Goal: Complete application form

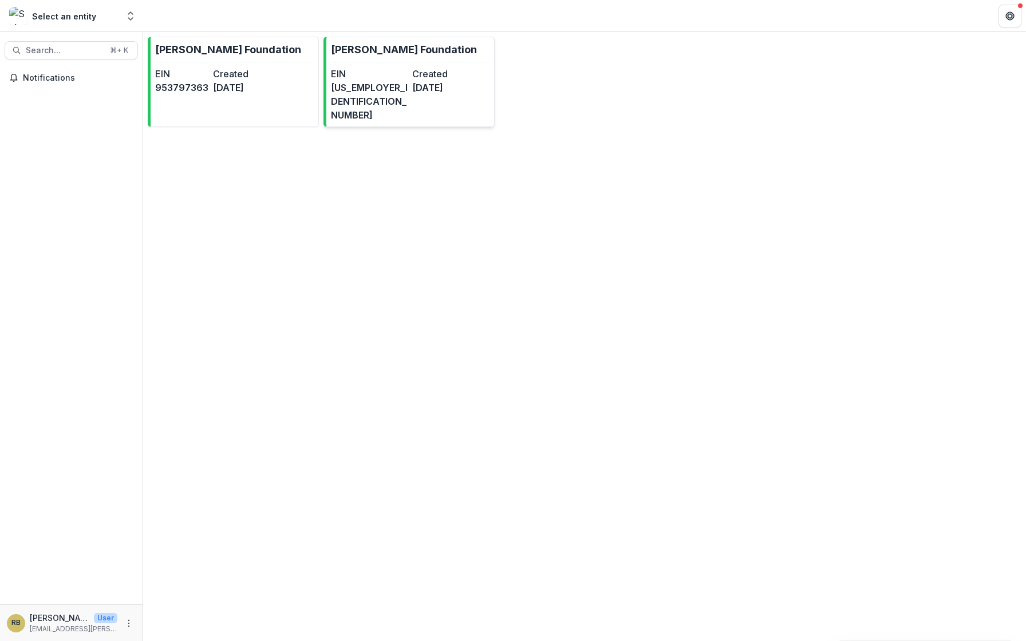
click at [351, 90] on dd "[US_EMPLOYER_IDENTIFICATION_NUMBER]" at bounding box center [369, 101] width 77 height 41
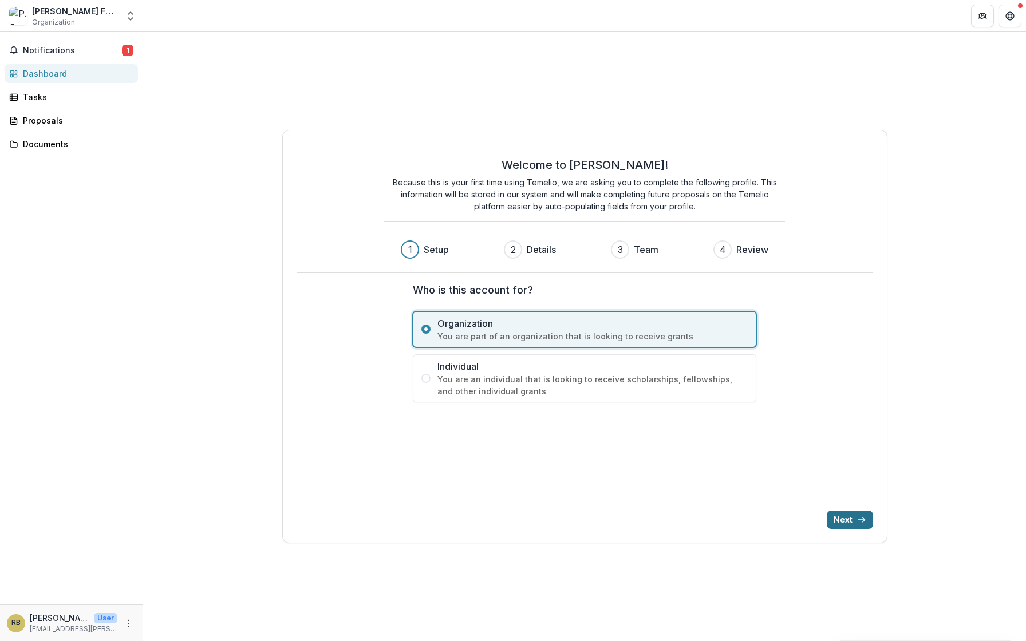
click at [842, 522] on button "Next" at bounding box center [850, 520] width 46 height 18
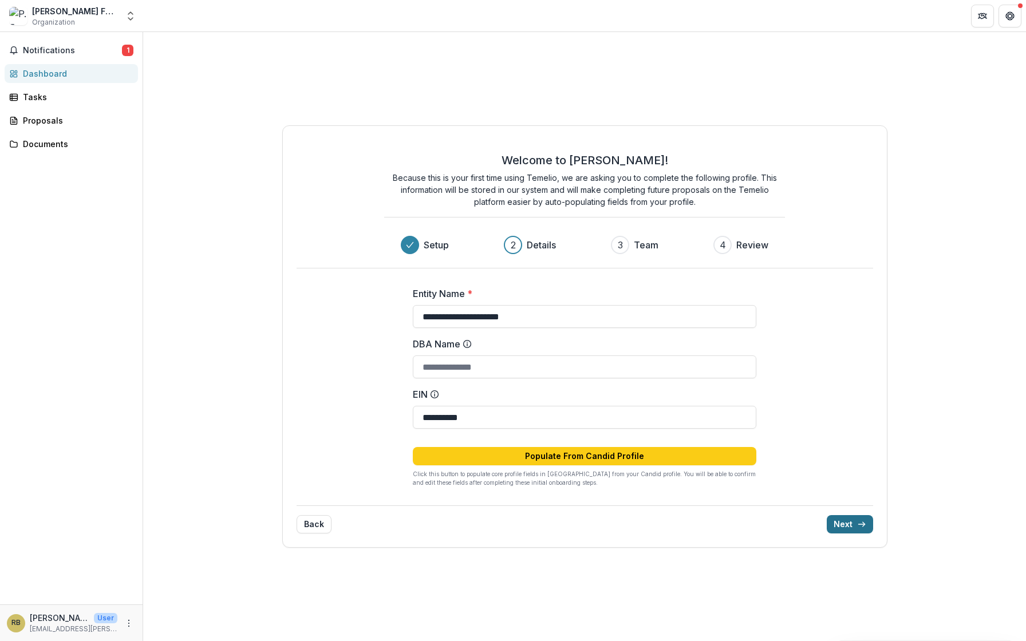
click at [842, 519] on button "Next" at bounding box center [850, 524] width 46 height 18
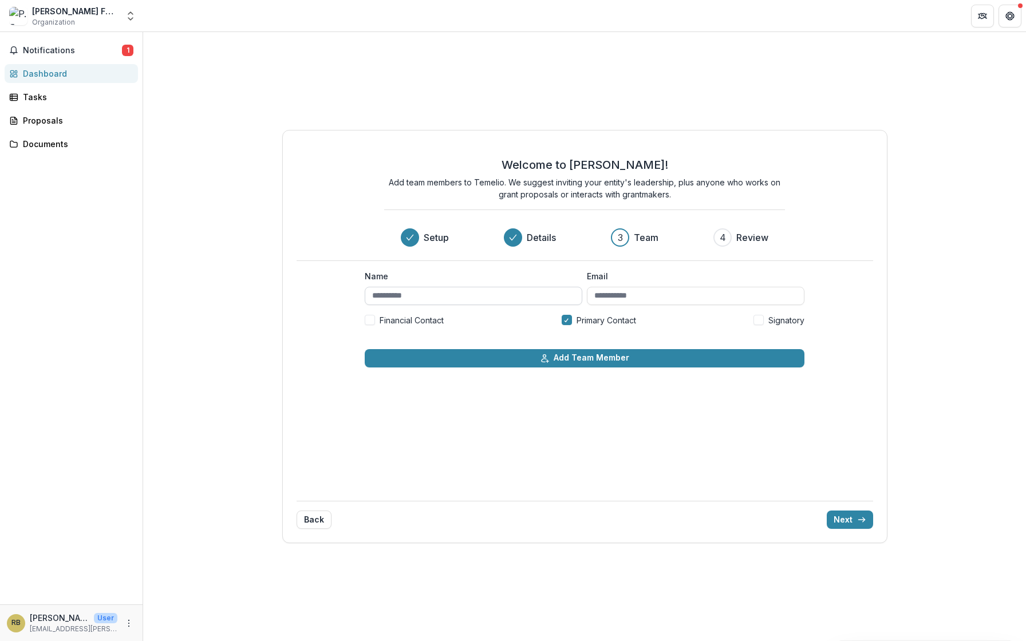
click at [439, 295] on input "Name" at bounding box center [474, 296] width 218 height 18
type input "**********"
click at [594, 291] on input "Email" at bounding box center [696, 296] width 218 height 18
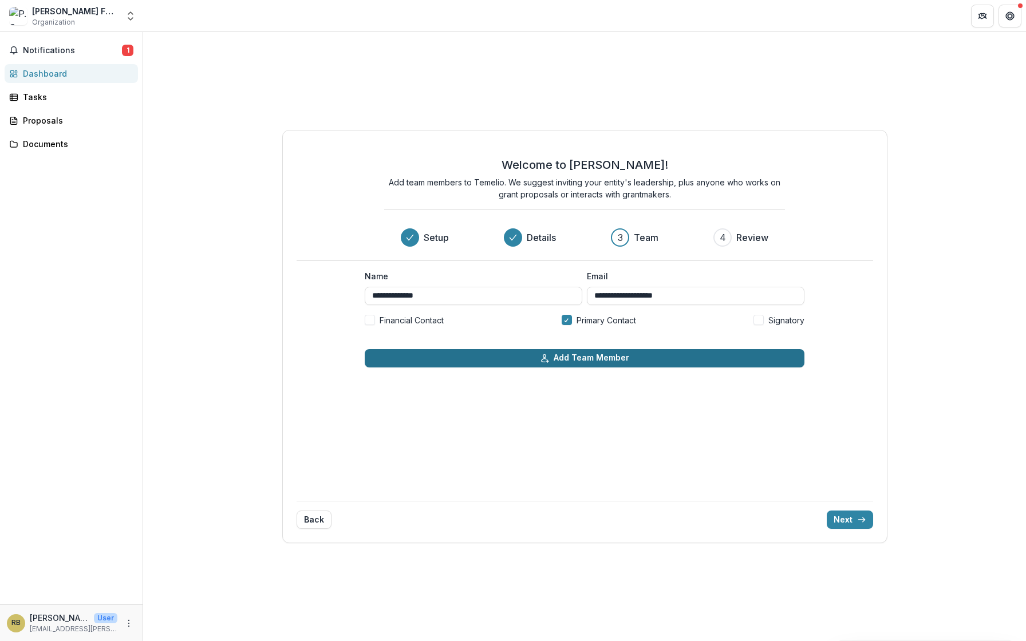
type input "**********"
click at [590, 360] on button "Add Team Member" at bounding box center [585, 358] width 440 height 18
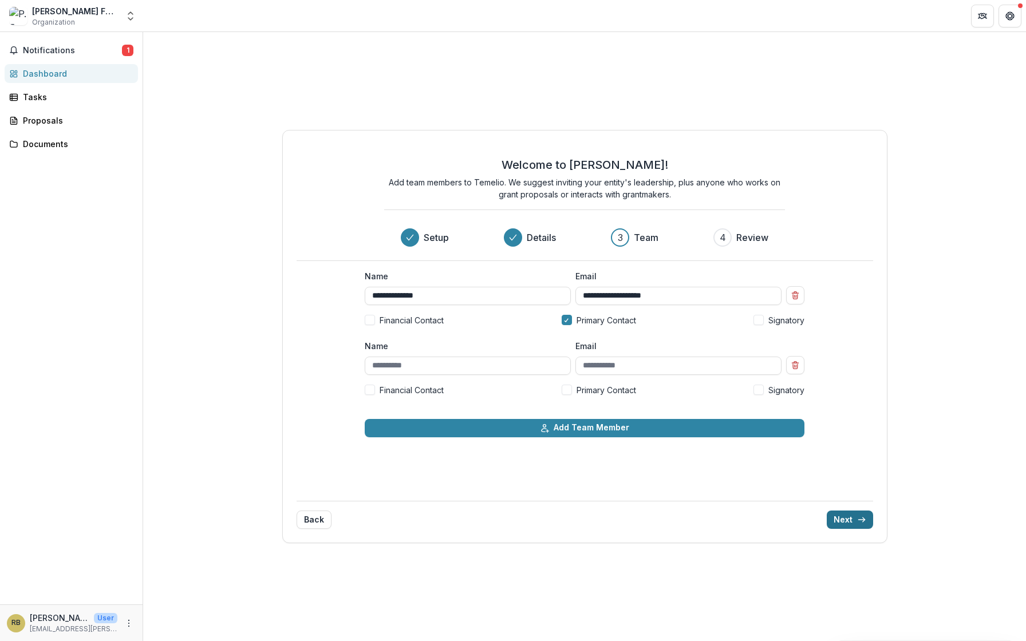
click at [842, 525] on button "Next" at bounding box center [850, 520] width 46 height 18
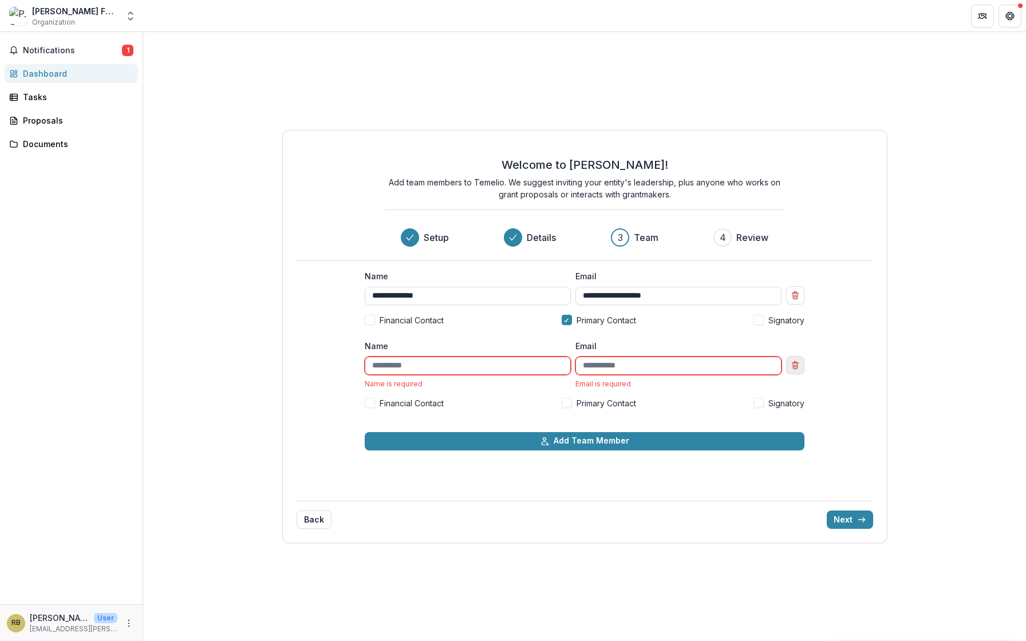
click at [799, 366] on icon "Remove team member" at bounding box center [795, 365] width 9 height 9
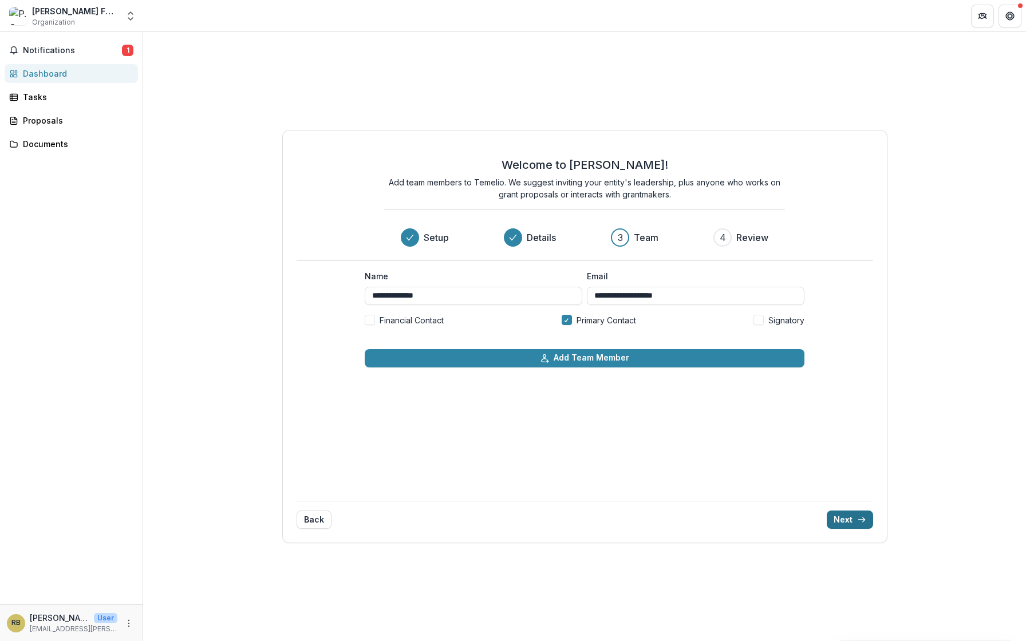
click at [844, 517] on button "Next" at bounding box center [850, 520] width 46 height 18
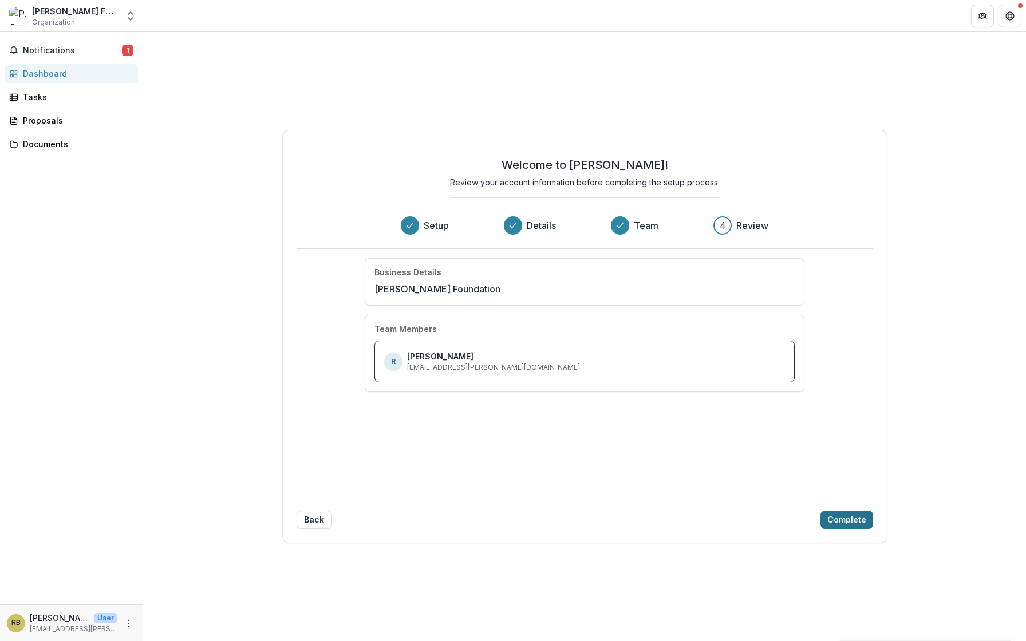
click at [842, 520] on button "Complete" at bounding box center [846, 520] width 53 height 18
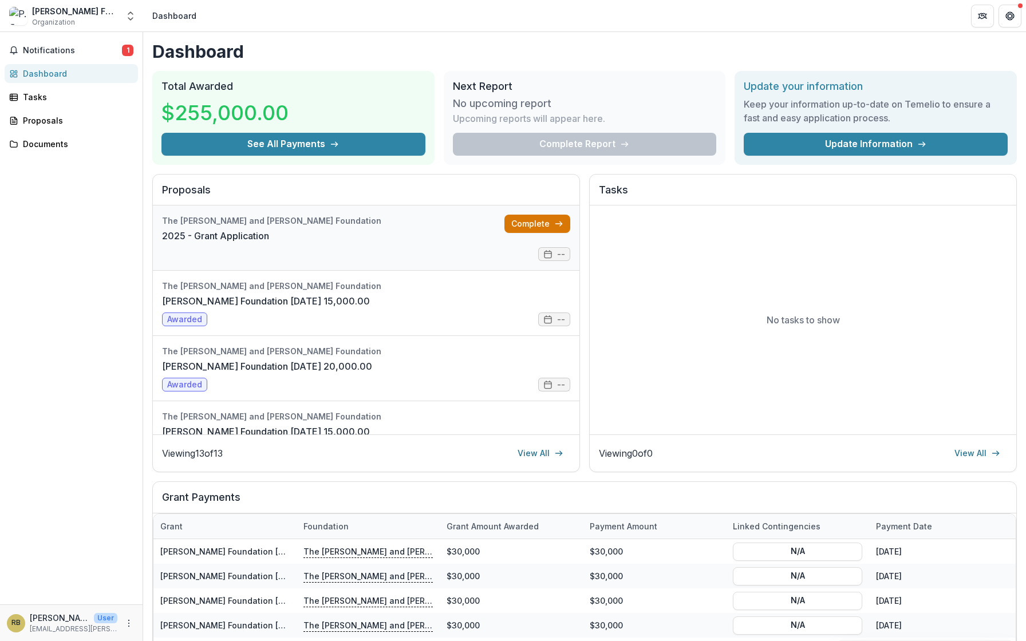
click at [511, 227] on link "Complete" at bounding box center [537, 224] width 66 height 18
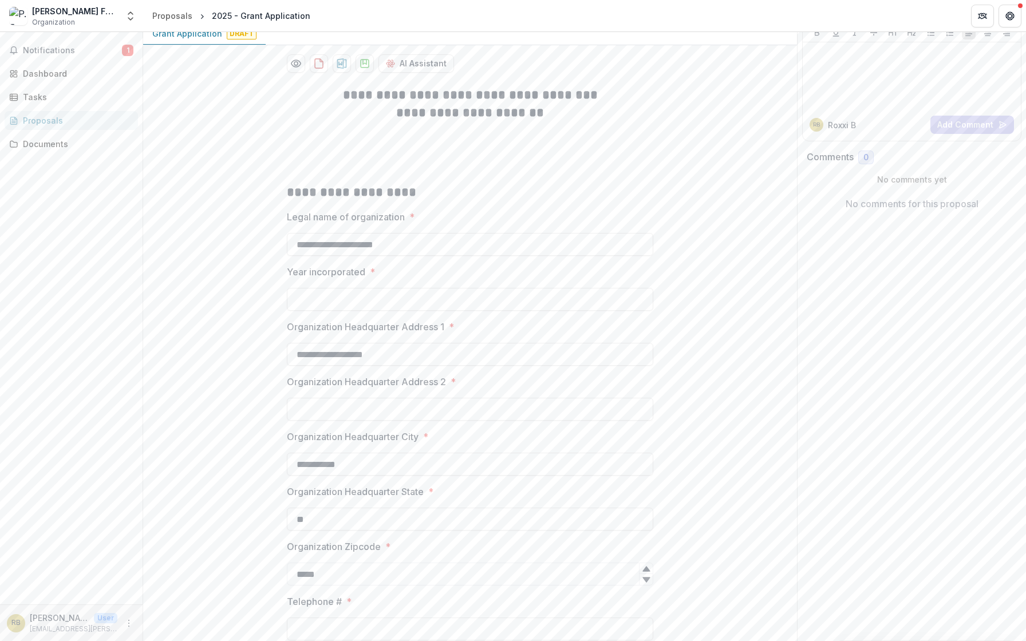
scroll to position [119, 0]
click at [363, 300] on input "Year incorporated *" at bounding box center [470, 300] width 366 height 23
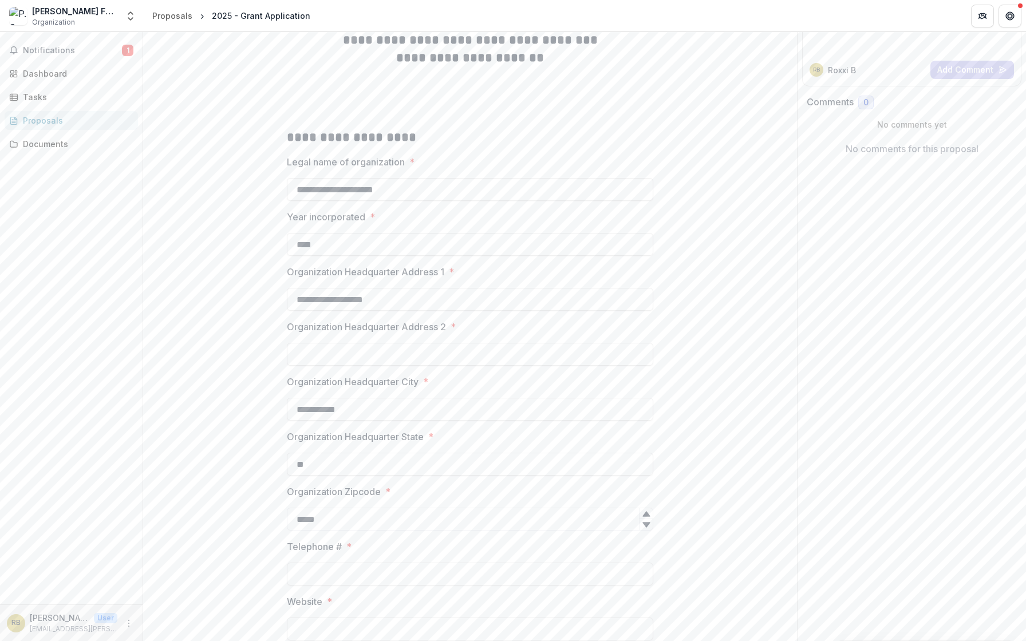
scroll to position [173, 0]
type input "****"
click at [331, 361] on input "Organization Headquarter Address 2 *" at bounding box center [470, 354] width 366 height 23
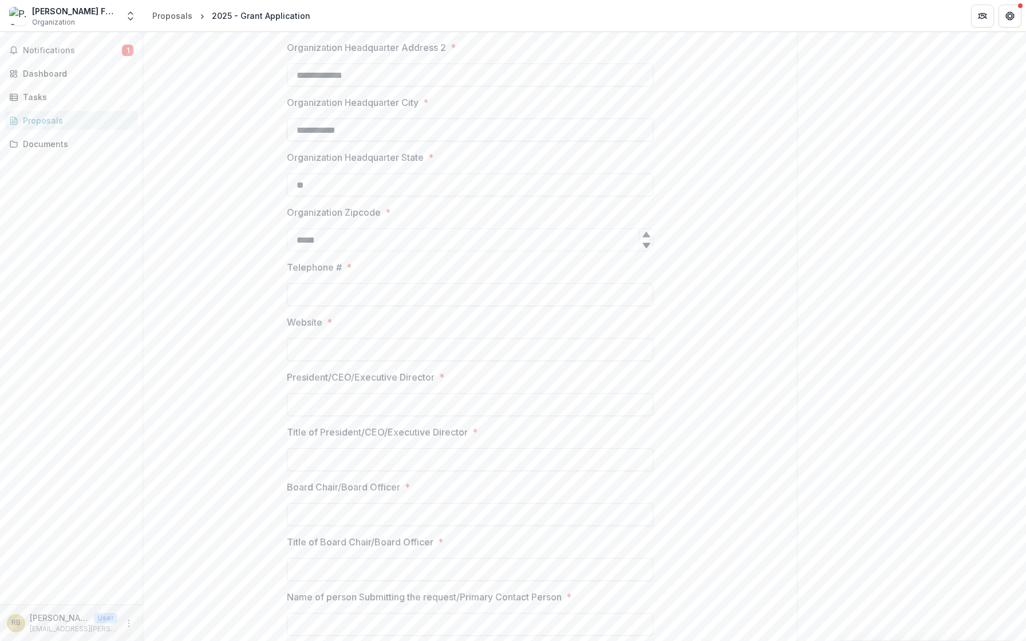
scroll to position [454, 0]
type input "**********"
click at [326, 295] on input "Telephone # *" at bounding box center [470, 294] width 366 height 23
type input "**********"
click at [315, 353] on input "Website *" at bounding box center [470, 349] width 366 height 23
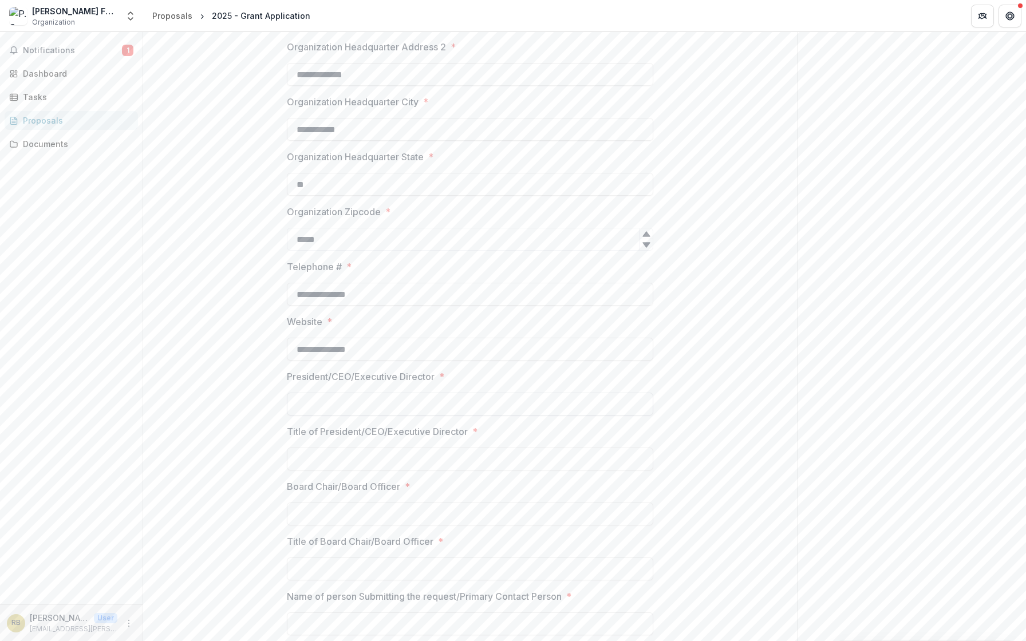
type input "**********"
click at [319, 401] on input "President/CEO/Executive Director *" at bounding box center [470, 404] width 366 height 23
type input "**********"
click at [328, 463] on input "Title of President/CEO/Executive Director *" at bounding box center [470, 459] width 366 height 23
type input "**********"
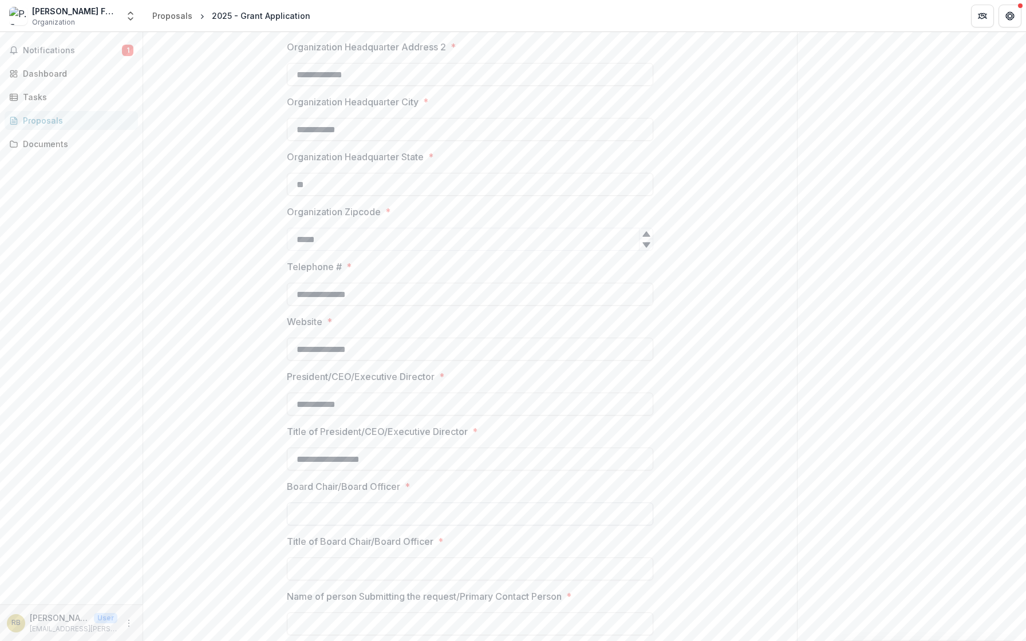
click at [329, 519] on input "Board Chair/Board Officer *" at bounding box center [470, 514] width 366 height 23
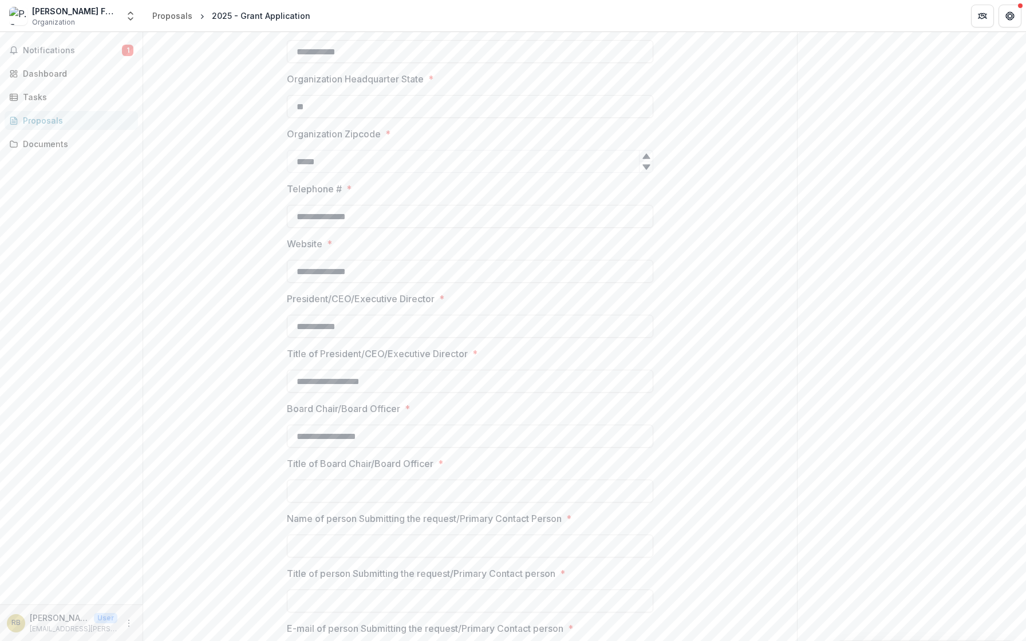
scroll to position [534, 0]
click at [341, 435] on input "**********" at bounding box center [470, 434] width 366 height 23
click at [349, 436] on input "**********" at bounding box center [470, 434] width 366 height 23
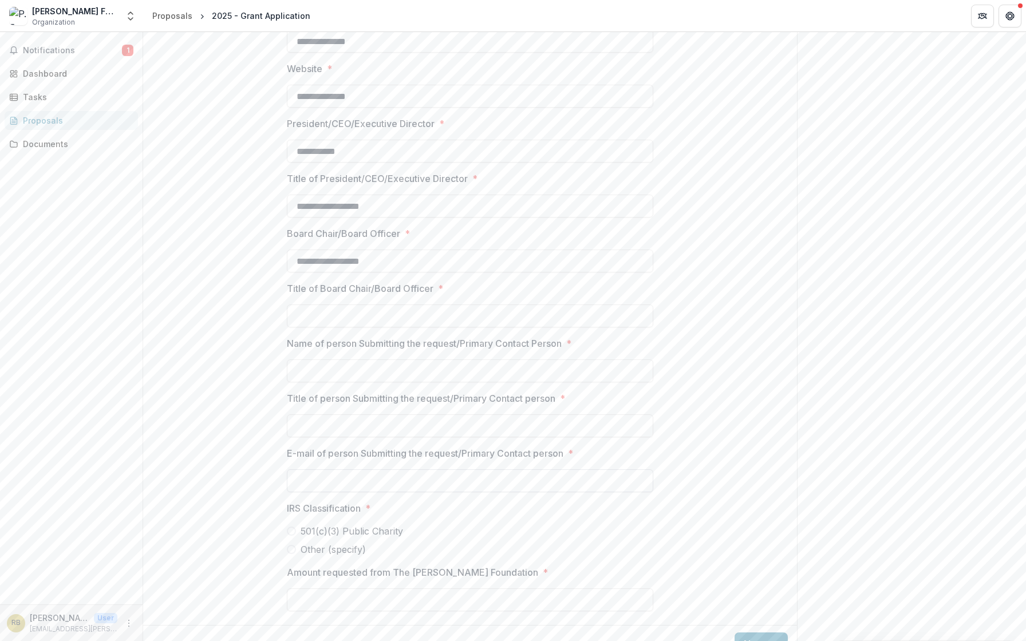
scroll to position [713, 0]
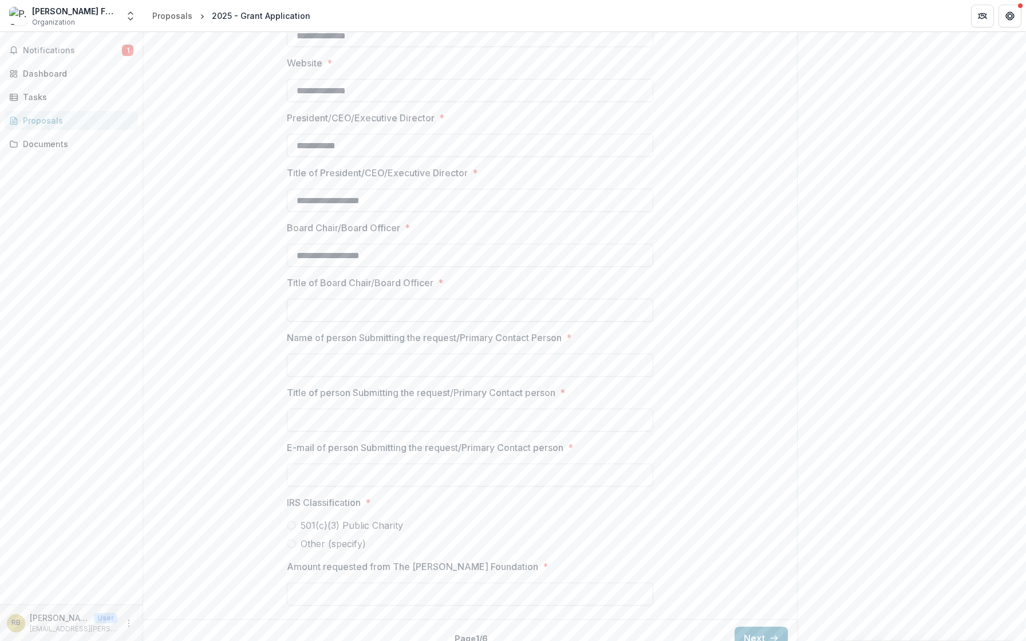
type input "**********"
click at [345, 306] on input "Title of Board Chair/Board Officer *" at bounding box center [470, 310] width 366 height 23
type input "**********"
click at [361, 368] on input "Name of person Submitting the request/Primary Contact Person *" at bounding box center [470, 365] width 366 height 23
type input "*"
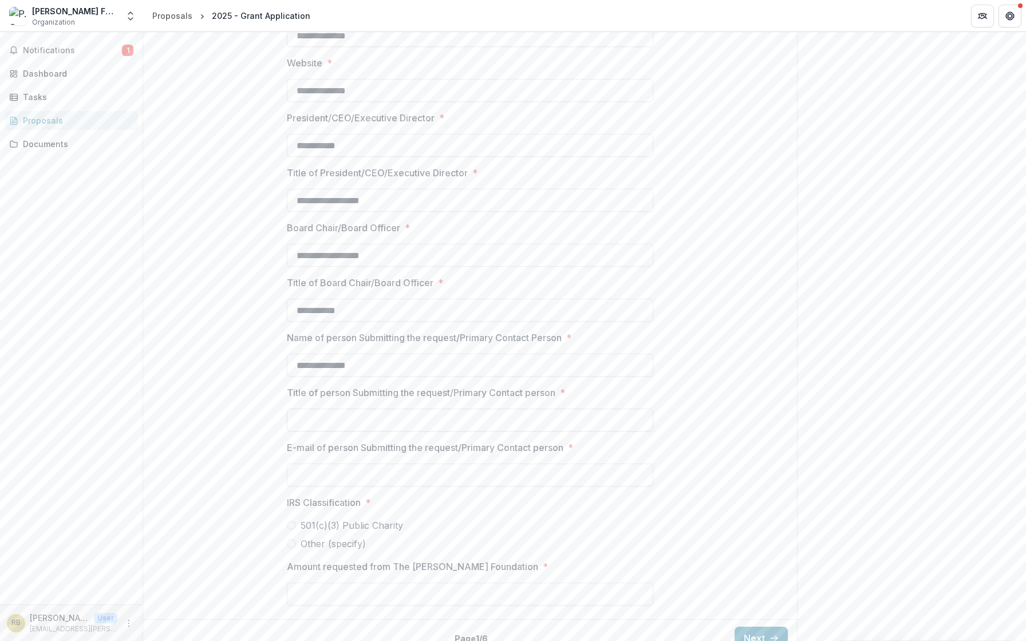
type input "**********"
click at [361, 423] on input "Title of person Submitting the request/Primary Contact person *" at bounding box center [470, 420] width 366 height 23
type input "**********"
click at [355, 475] on input "E-mail of person Submitting the request/Primary Contact person *" at bounding box center [470, 475] width 366 height 23
type input "**********"
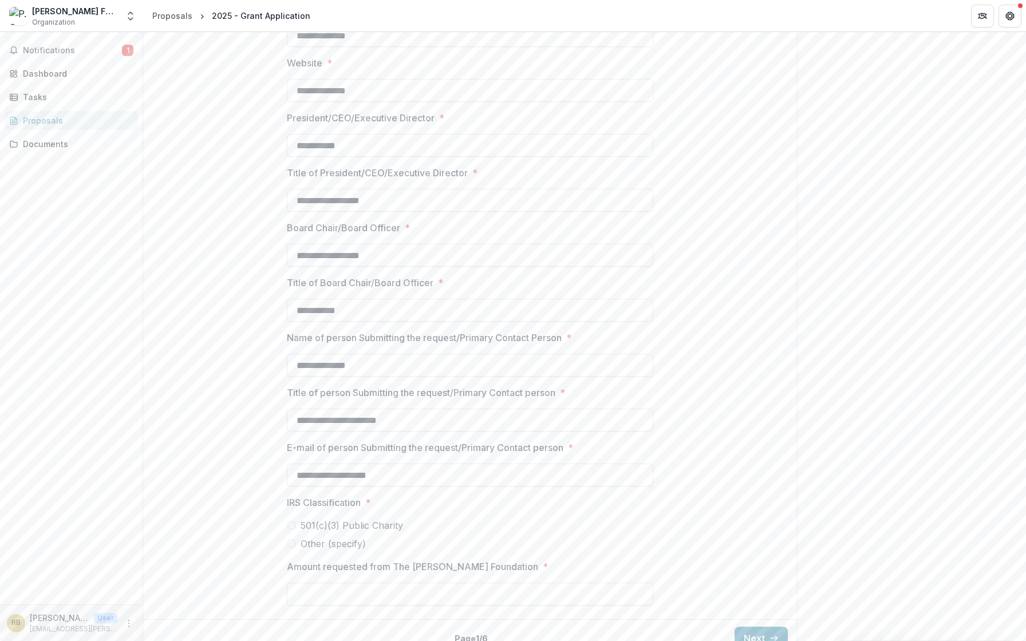
click at [292, 525] on span at bounding box center [291, 525] width 9 height 9
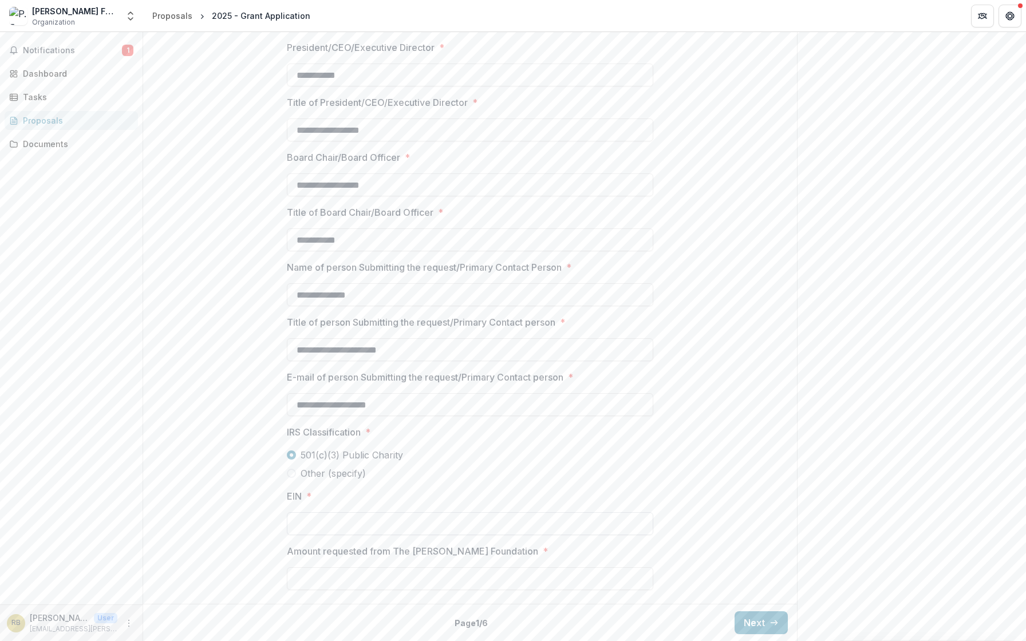
click at [334, 522] on input "EIN *" at bounding box center [470, 523] width 366 height 23
click at [306, 521] on input "***" at bounding box center [470, 523] width 366 height 23
click at [314, 526] on input "***" at bounding box center [470, 523] width 366 height 23
type input "**********"
click at [361, 580] on input "Amount requested from The [PERSON_NAME] Foundation *" at bounding box center [470, 578] width 366 height 23
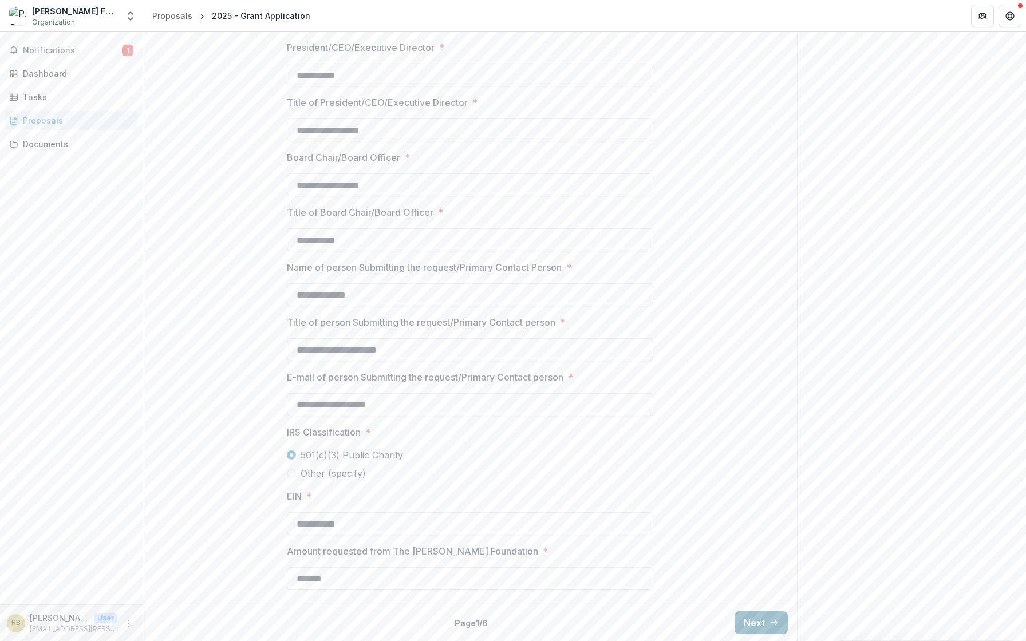
type input "*******"
click at [750, 625] on button "Next" at bounding box center [761, 622] width 53 height 23
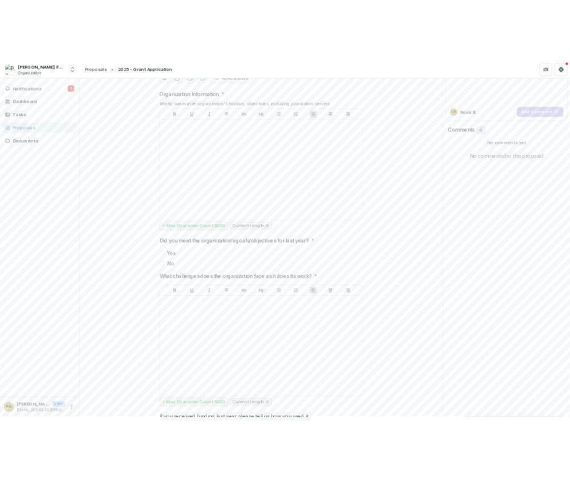
scroll to position [0, 0]
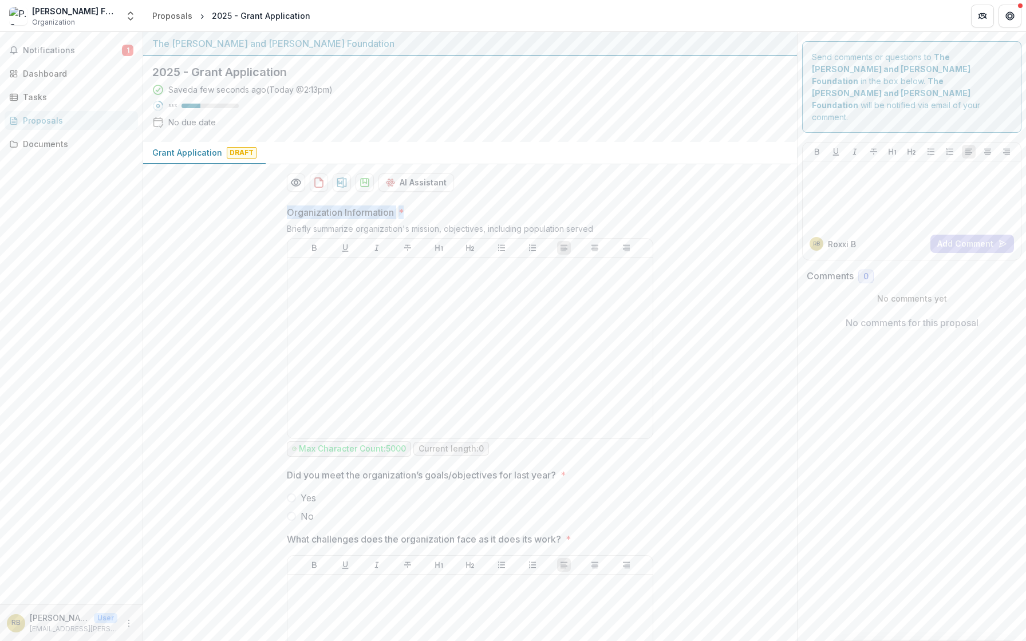
drag, startPoint x: 285, startPoint y: 209, endPoint x: 413, endPoint y: 213, distance: 127.7
click at [413, 213] on span "Organization Information *" at bounding box center [467, 213] width 360 height 14
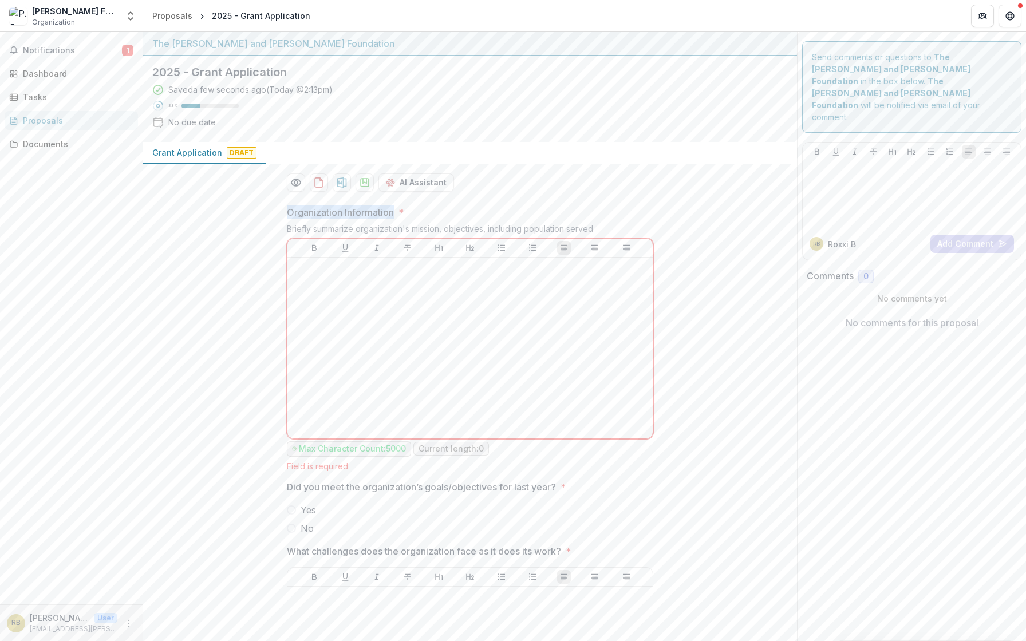
drag, startPoint x: 286, startPoint y: 212, endPoint x: 395, endPoint y: 210, distance: 109.4
click at [395, 210] on span "Organization Information *" at bounding box center [467, 213] width 360 height 14
drag, startPoint x: 286, startPoint y: 210, endPoint x: 393, endPoint y: 210, distance: 107.1
click at [393, 210] on p "Organization Information" at bounding box center [340, 213] width 107 height 14
drag, startPoint x: 393, startPoint y: 212, endPoint x: 286, endPoint y: 214, distance: 107.6
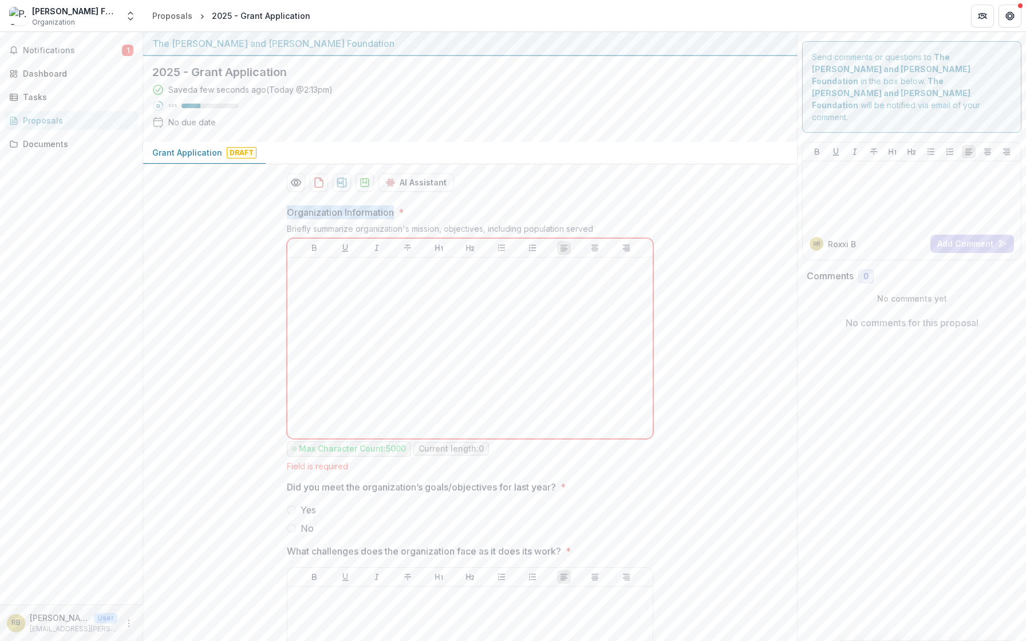
click at [287, 214] on p "Organization Information" at bounding box center [340, 213] width 107 height 14
click at [339, 285] on div at bounding box center [470, 348] width 356 height 172
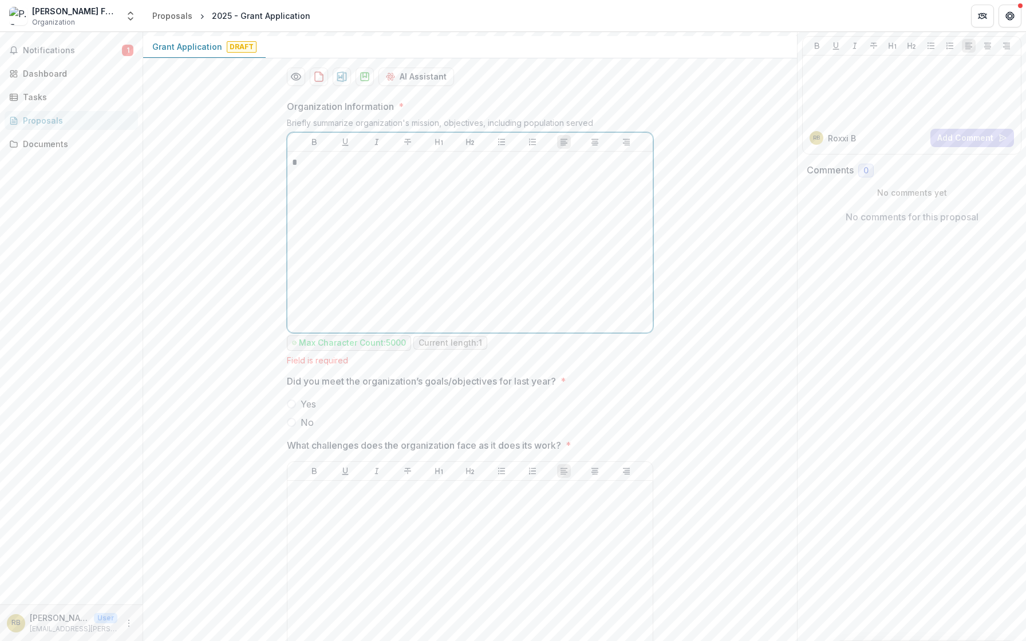
scroll to position [123, 0]
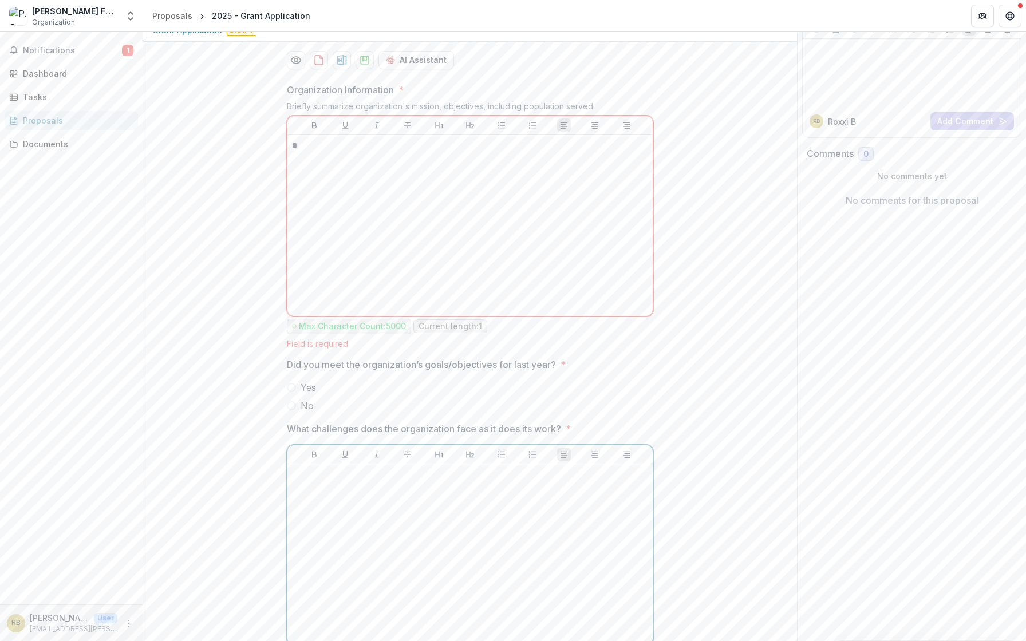
click at [311, 493] on div at bounding box center [470, 555] width 356 height 172
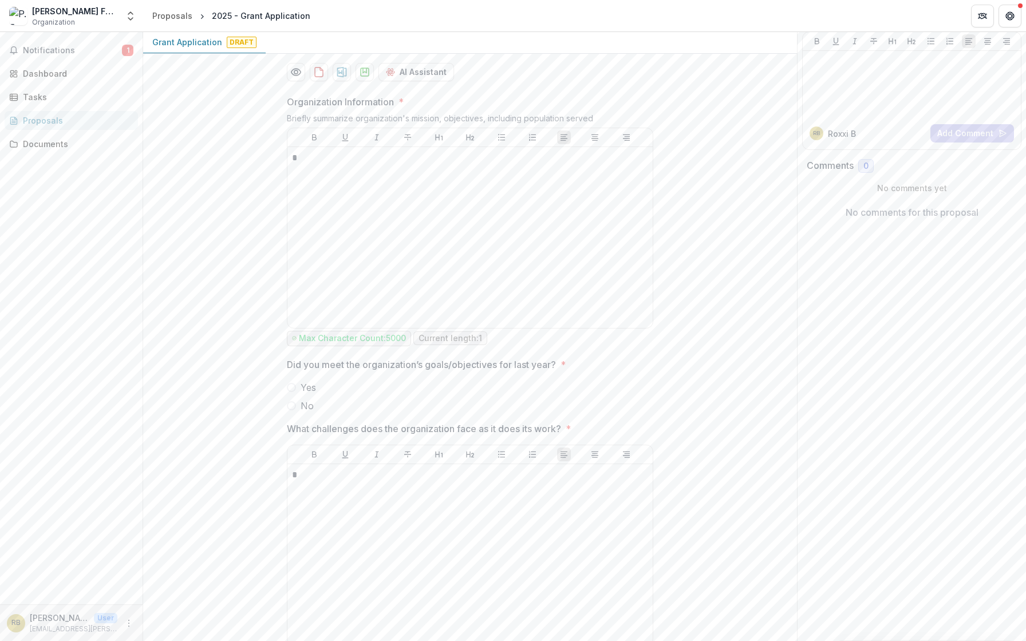
click at [293, 386] on span at bounding box center [291, 387] width 9 height 9
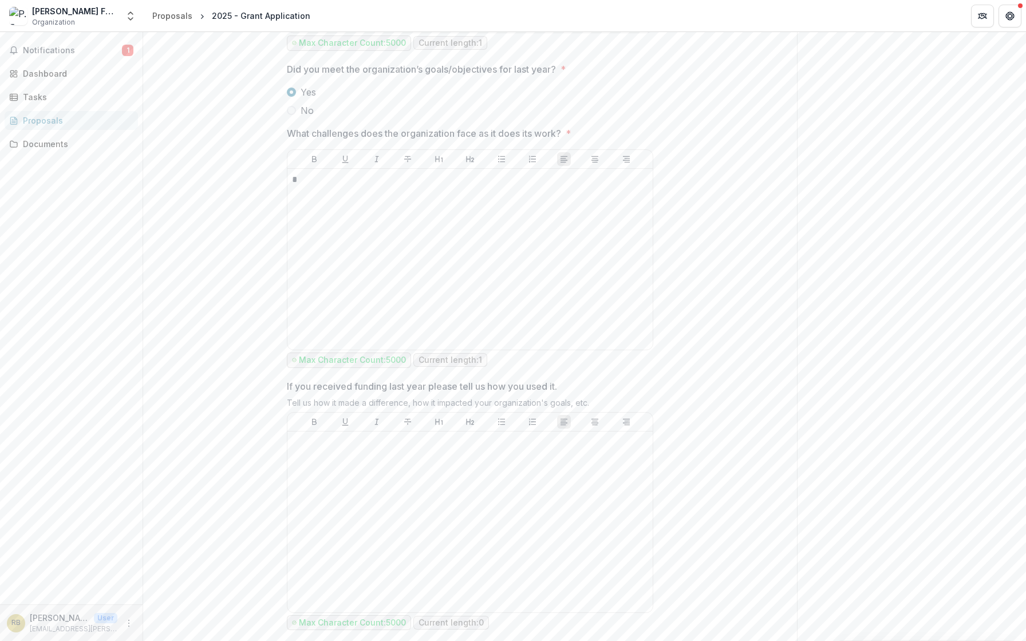
scroll to position [409, 0]
click at [330, 462] on div at bounding box center [470, 519] width 356 height 172
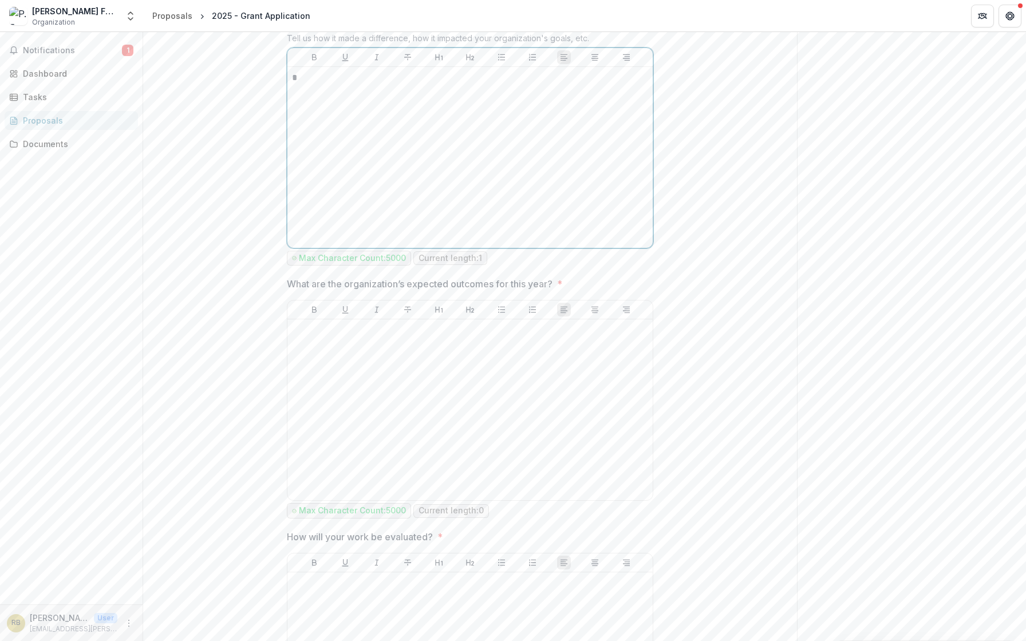
scroll to position [774, 0]
click at [319, 365] on div at bounding box center [470, 407] width 356 height 172
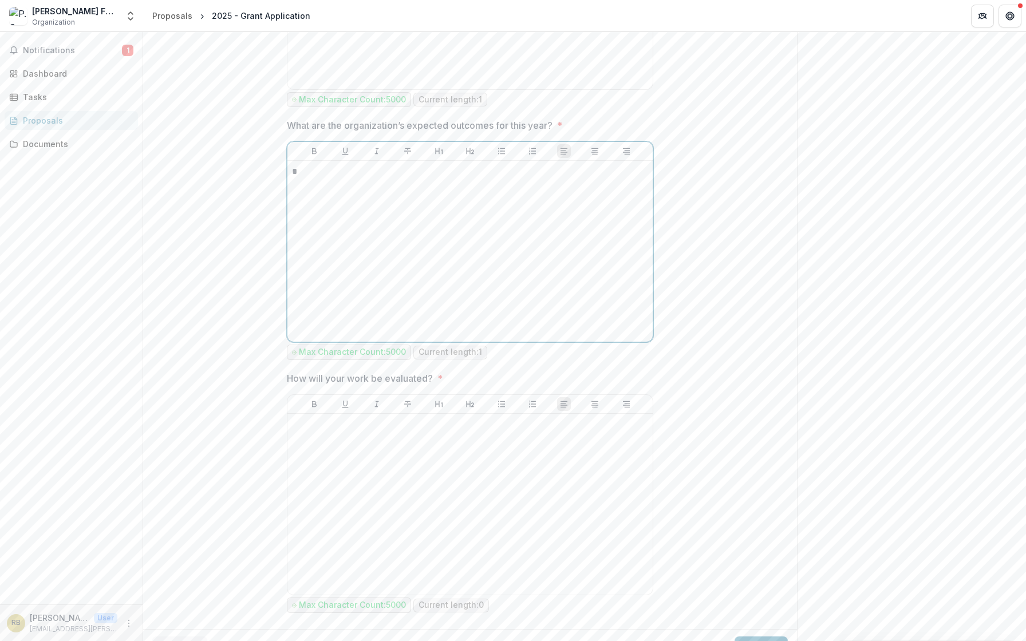
scroll to position [946, 0]
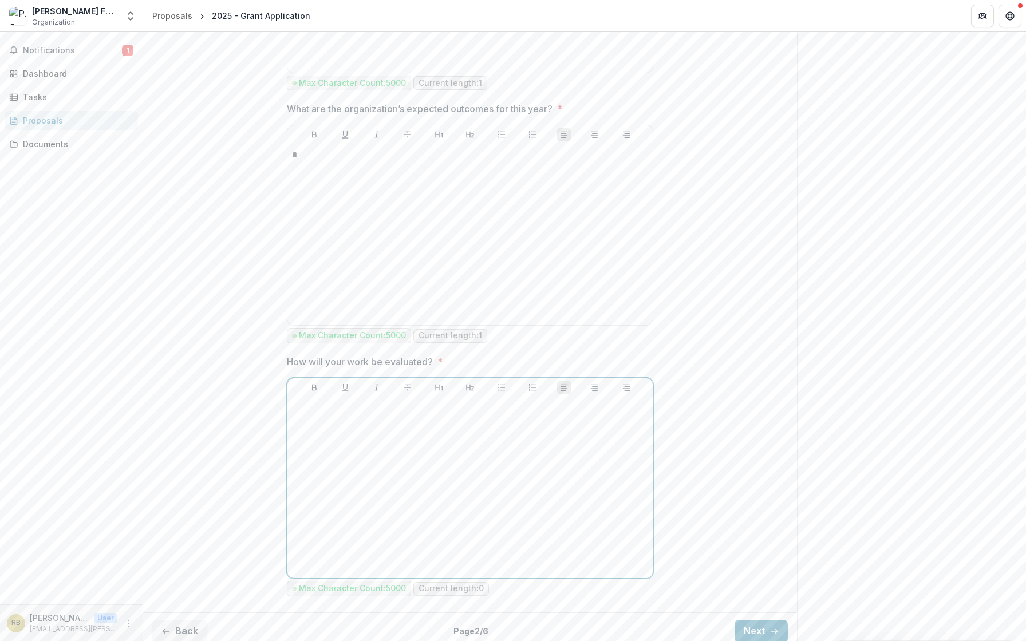
click at [303, 431] on div at bounding box center [470, 488] width 356 height 172
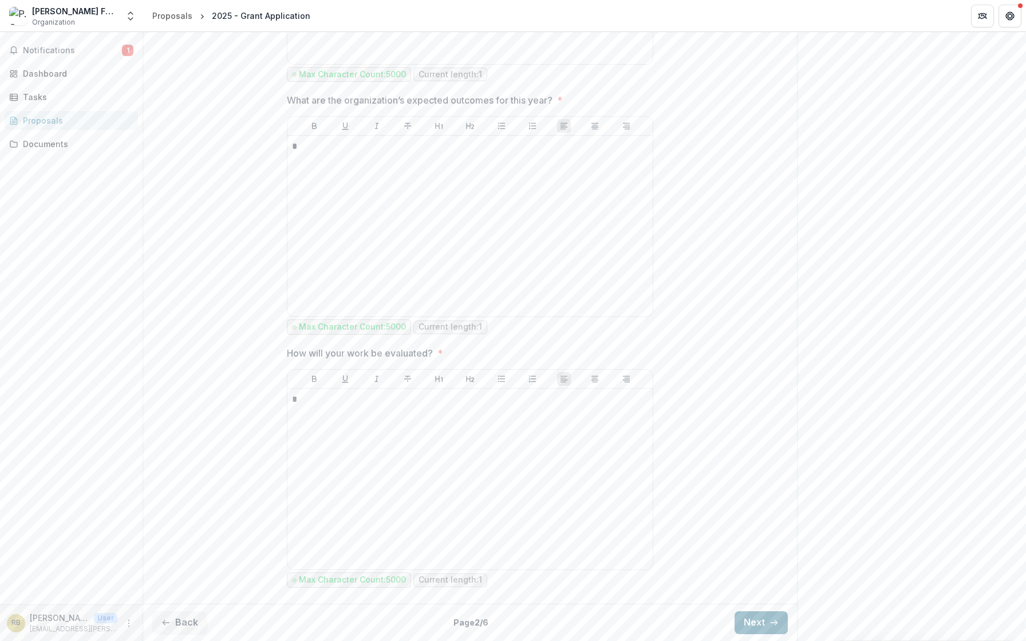
click at [746, 624] on button "Next" at bounding box center [761, 622] width 53 height 23
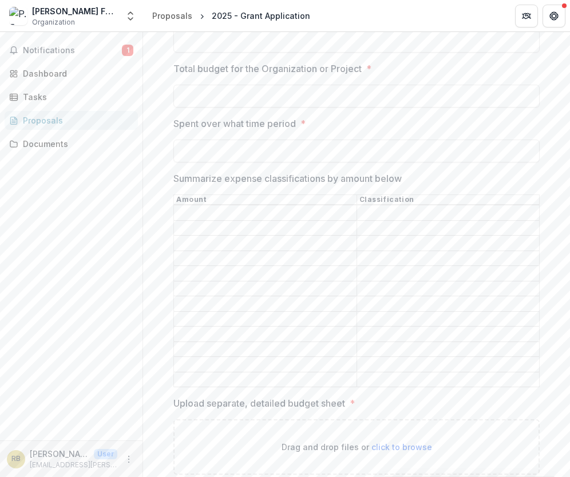
scroll to position [0, 0]
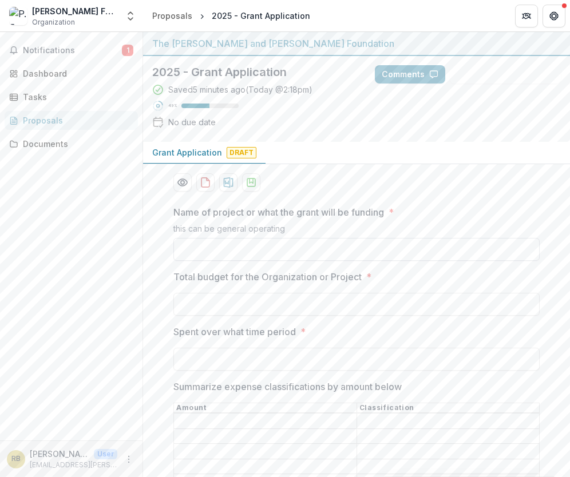
click at [274, 255] on input "Name of project or what the grant will be funding *" at bounding box center [356, 249] width 366 height 23
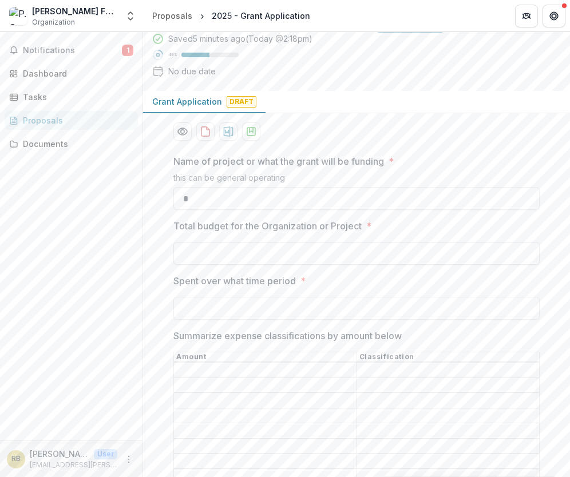
scroll to position [52, 0]
type input "*"
click at [260, 252] on input "Total budget for the Organization or Project *" at bounding box center [356, 253] width 366 height 23
type input "**"
click at [234, 298] on input "Spent over what time period *" at bounding box center [356, 308] width 366 height 23
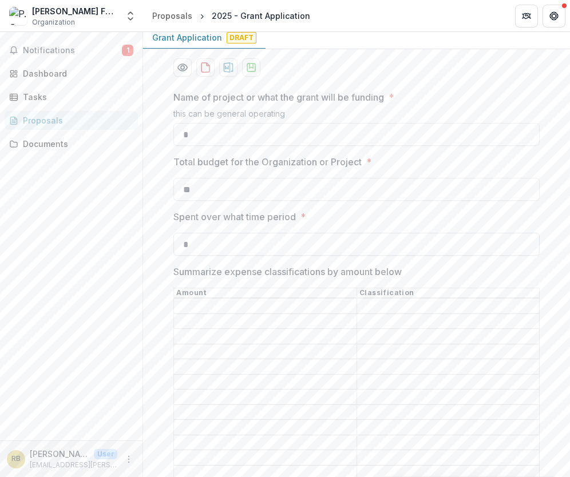
scroll to position [125, 0]
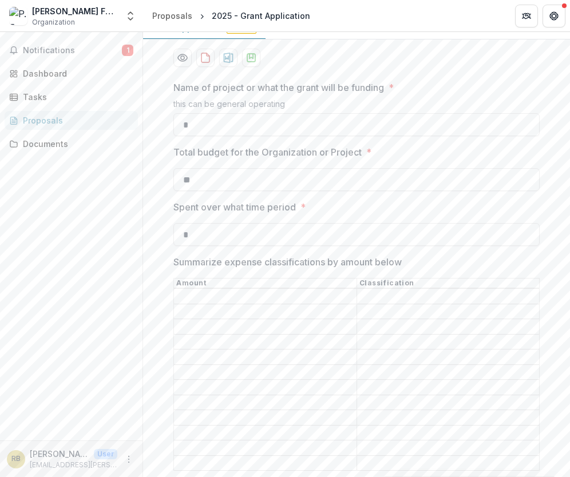
type input "*"
click at [226, 301] on input "Summarize expense classifications by amount below" at bounding box center [265, 297] width 183 height 14
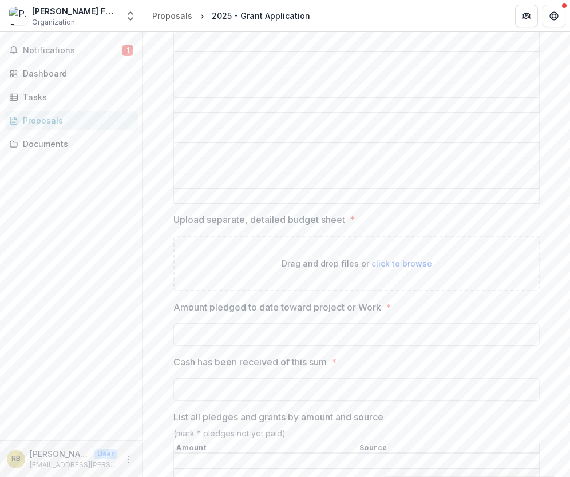
scroll to position [393, 0]
type input "*"
click at [209, 322] on input "Amount pledged to date toward project or Work *" at bounding box center [356, 333] width 366 height 23
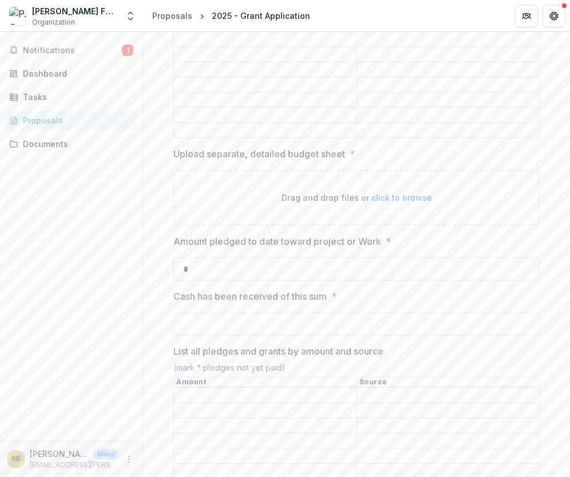
scroll to position [462, 0]
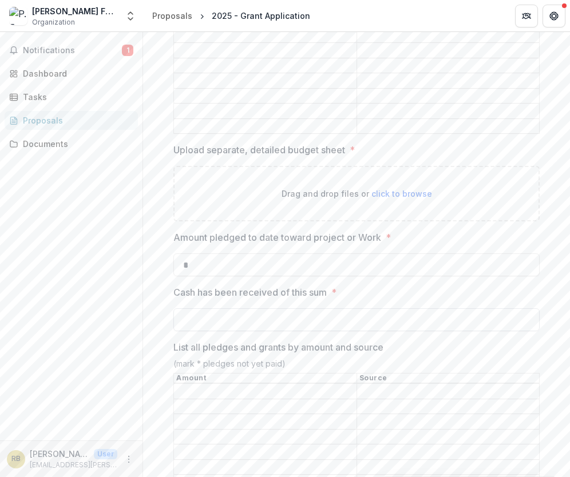
type input "**"
click at [204, 309] on input "Cash has been received of this sum *" at bounding box center [356, 320] width 366 height 23
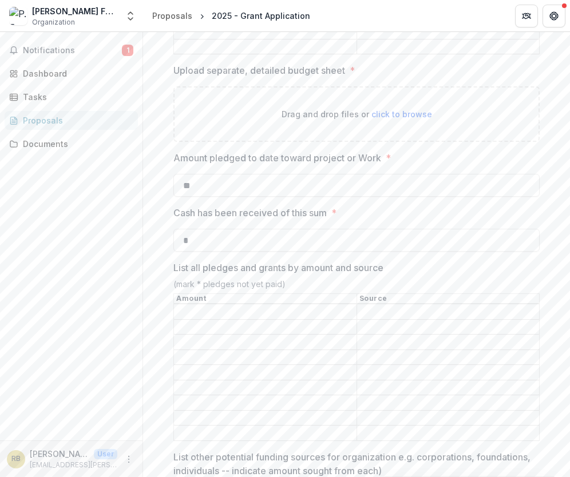
scroll to position [543, 0]
type input "**"
click at [199, 305] on input "List all pledges and grants by amount and source" at bounding box center [265, 312] width 183 height 14
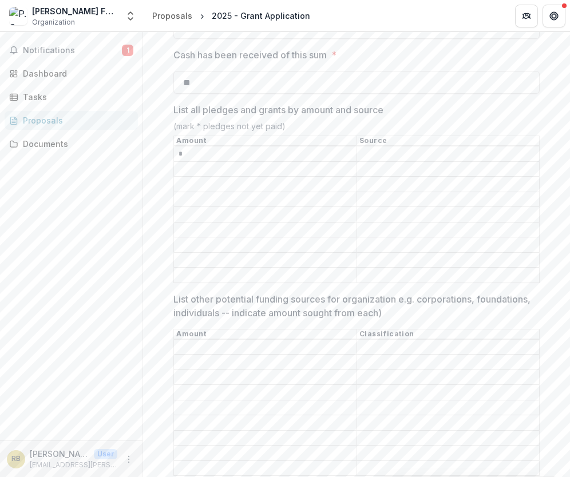
scroll to position [702, 0]
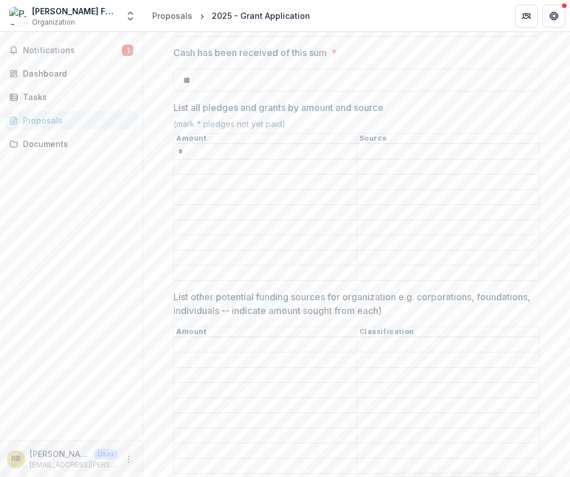
type input "*"
click at [180, 338] on input "List other potential funding sources for organization e.g. corporations, founda…" at bounding box center [265, 345] width 183 height 14
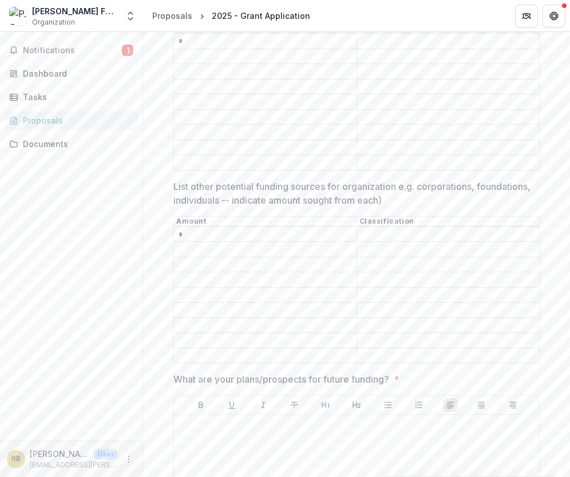
scroll to position [813, 0]
type input "*"
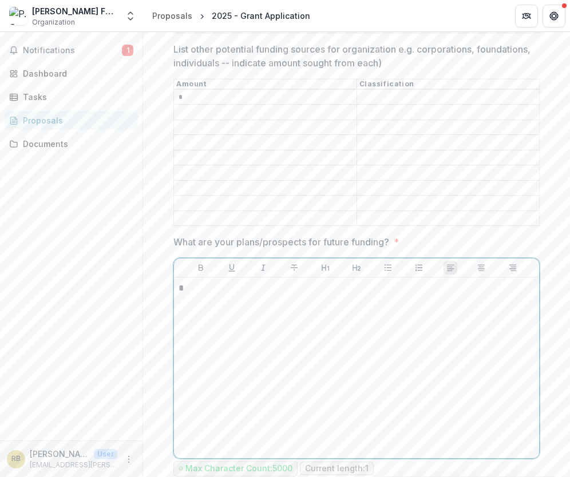
scroll to position [977, 0]
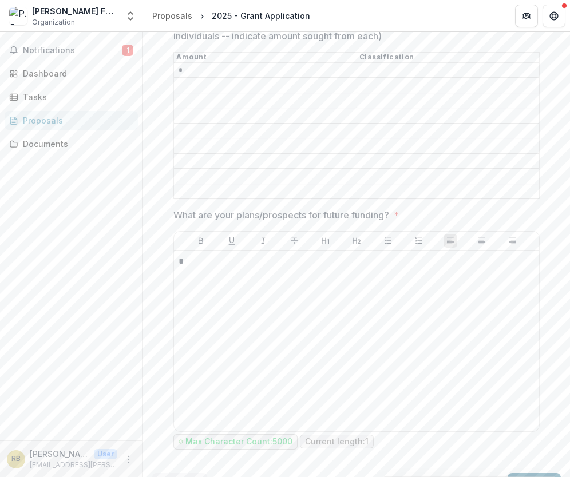
click at [513, 473] on button "Next" at bounding box center [534, 484] width 53 height 23
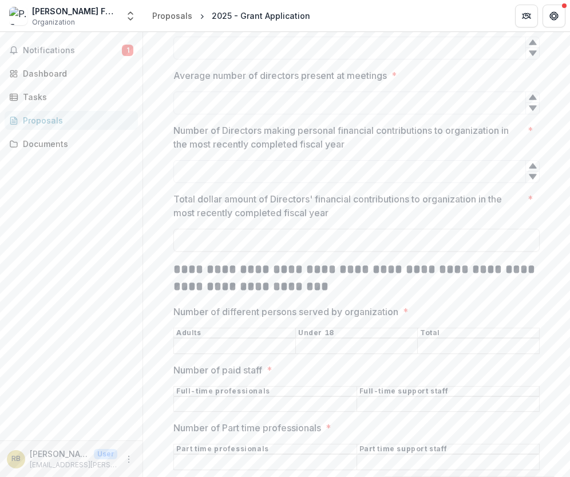
scroll to position [0, 0]
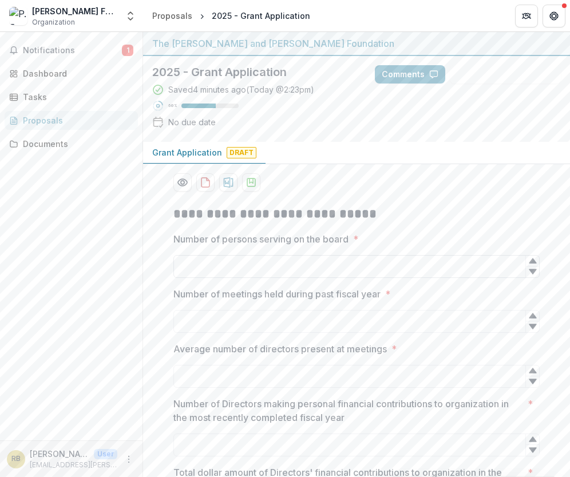
click at [207, 263] on input "Number of persons serving on the board *" at bounding box center [356, 266] width 366 height 23
type input "*"
click at [198, 370] on input "Average number of directors present at meetings *" at bounding box center [356, 376] width 366 height 23
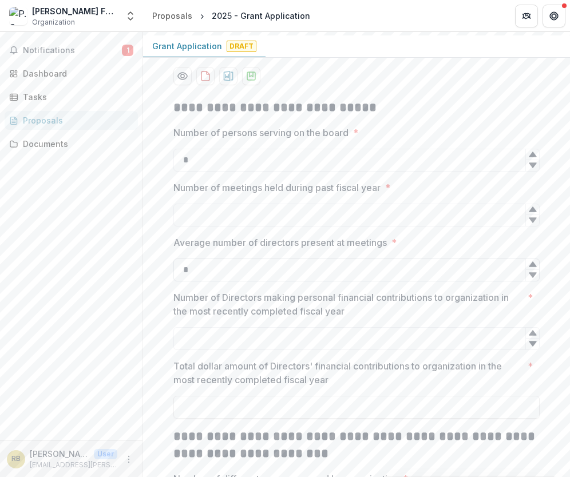
scroll to position [109, 0]
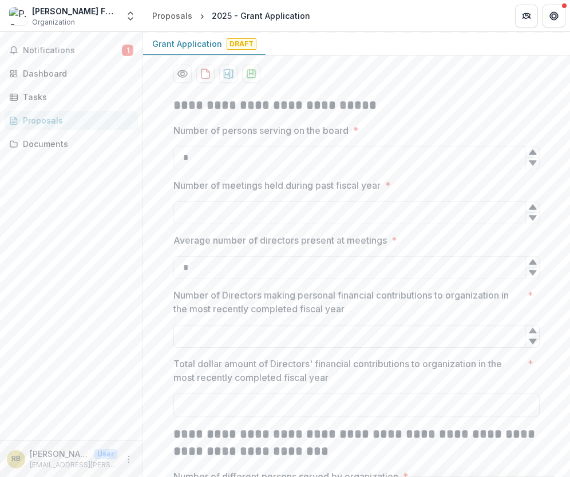
type input "*"
click at [219, 335] on input "Number of Directors making personal financial contributions to organization in …" at bounding box center [356, 336] width 366 height 23
type input "*"
click at [202, 403] on input "Total dollar amount of Directors' financial contributions to organization in th…" at bounding box center [356, 405] width 366 height 23
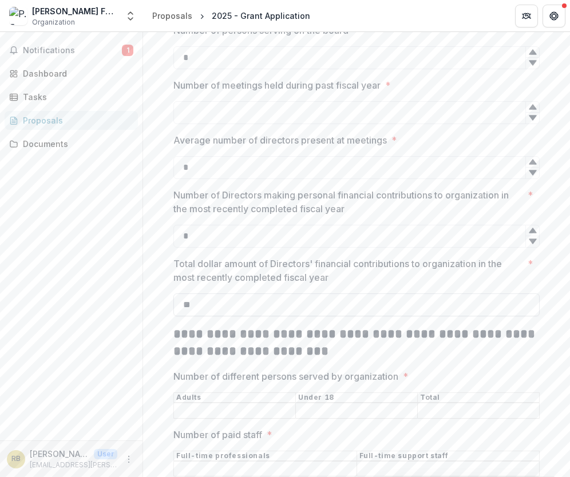
scroll to position [210, 0]
type input "**"
click at [208, 408] on input "Number of different persons served by organization *" at bounding box center [234, 411] width 121 height 14
type input "*"
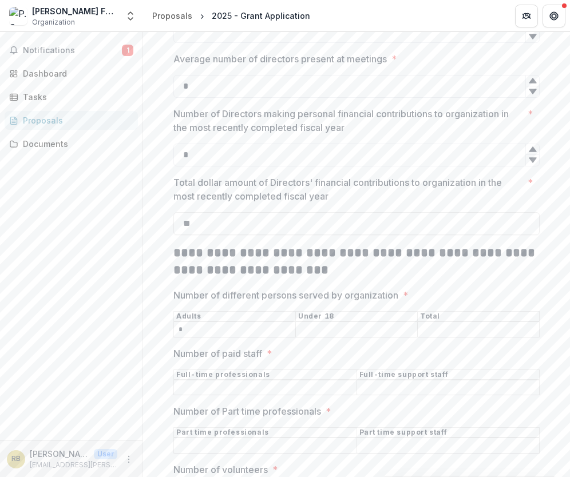
scroll to position [293, 0]
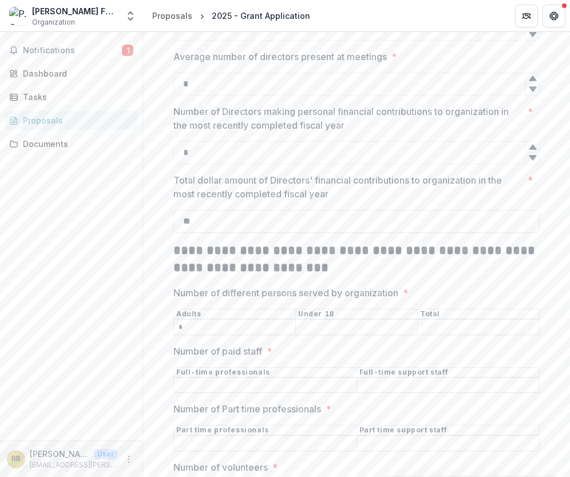
type input "*"
click at [258, 388] on input "Number of paid staff *" at bounding box center [265, 386] width 183 height 14
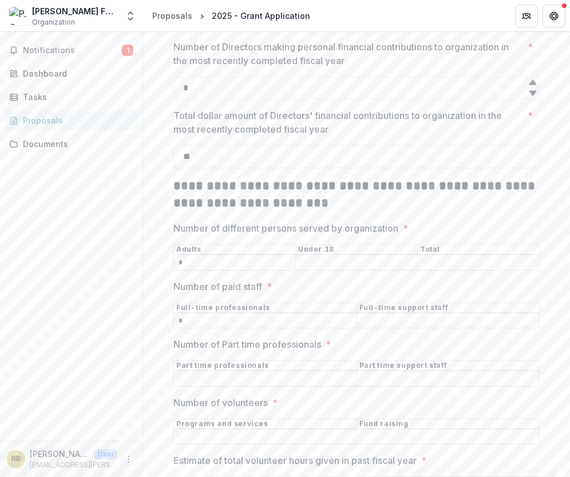
scroll to position [358, 0]
type input "*"
click at [256, 382] on input "Number of Part time professionals *" at bounding box center [265, 379] width 183 height 14
type input "*"
click at [240, 432] on input "Number of volunteers *" at bounding box center [265, 437] width 183 height 14
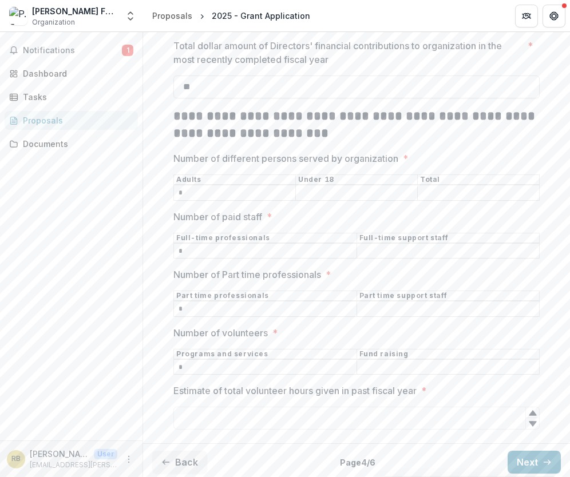
scroll to position [426, 0]
type input "*"
click at [232, 414] on input "Estimate of total volunteer hours given in past fiscal year *" at bounding box center [356, 419] width 366 height 23
type input "*"
click at [530, 452] on button "Next" at bounding box center [534, 463] width 53 height 23
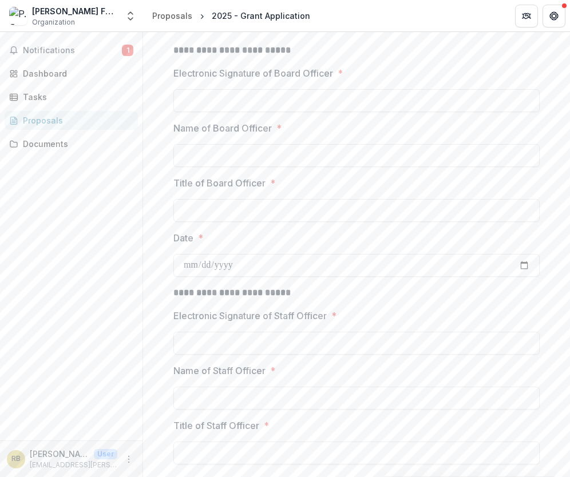
scroll to position [333, 0]
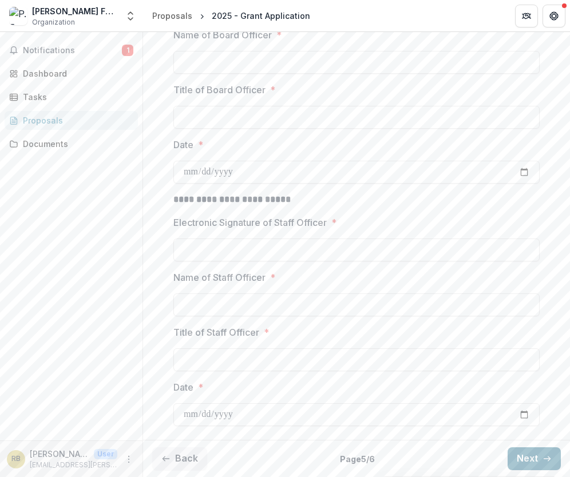
click at [516, 460] on button "Next" at bounding box center [534, 459] width 53 height 23
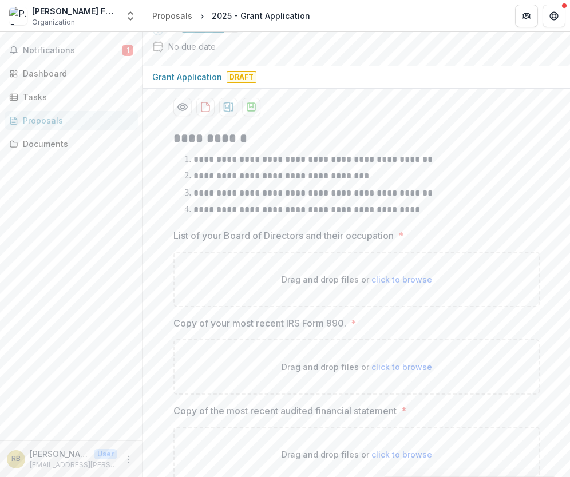
scroll to position [0, 0]
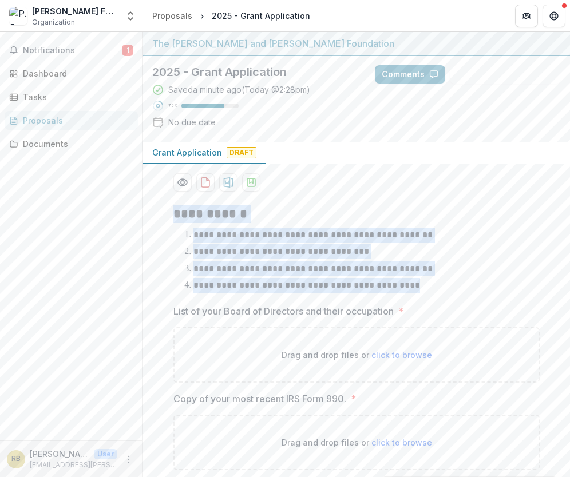
drag, startPoint x: 410, startPoint y: 285, endPoint x: 172, endPoint y: 217, distance: 247.7
click at [173, 217] on div "**********" at bounding box center [356, 251] width 366 height 90
copy div "**********"
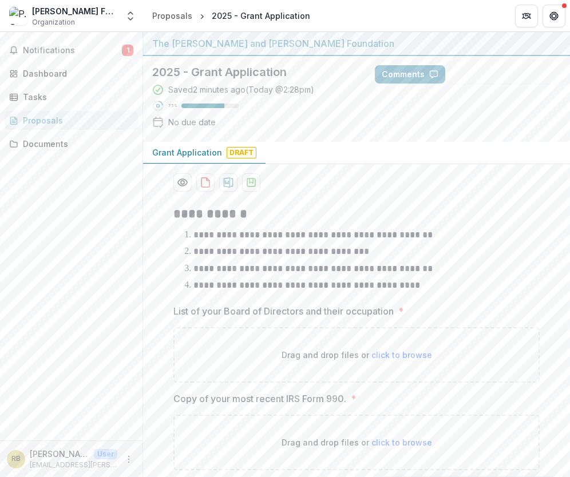
click at [457, 186] on div "AI Assistant" at bounding box center [356, 182] width 366 height 18
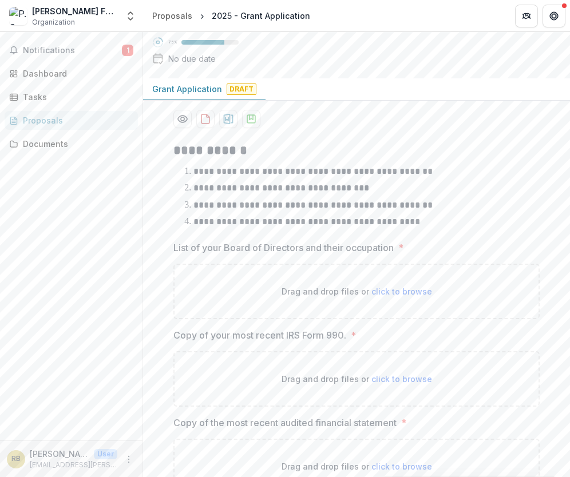
scroll to position [219, 0]
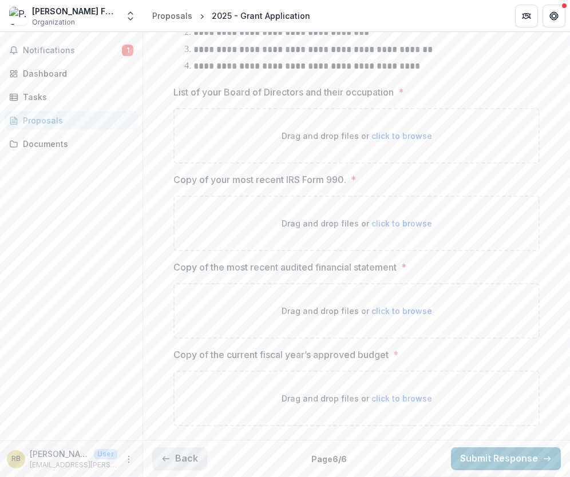
click at [188, 453] on button "Back" at bounding box center [179, 459] width 55 height 23
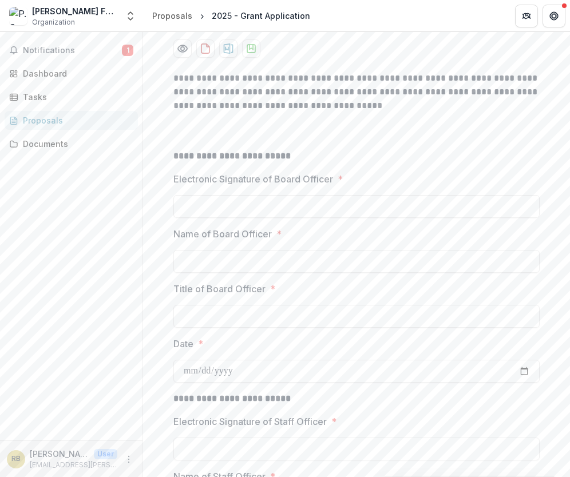
scroll to position [333, 0]
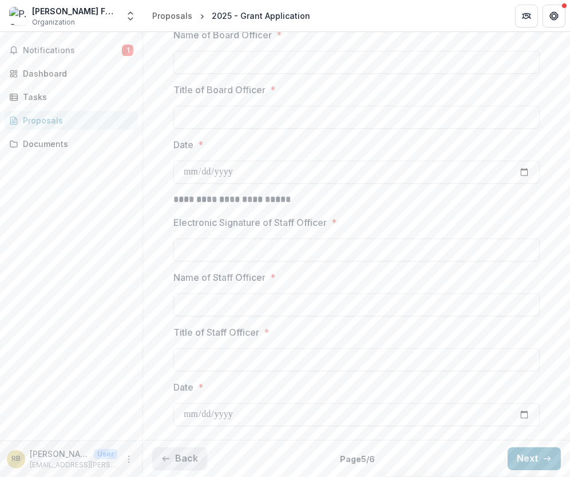
click at [176, 452] on button "Back" at bounding box center [179, 459] width 55 height 23
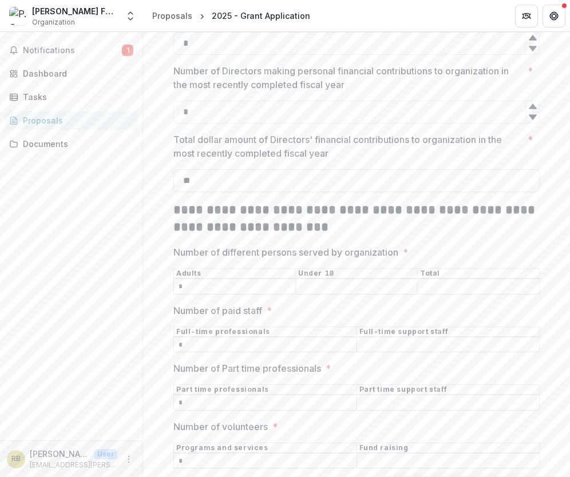
scroll to position [427, 0]
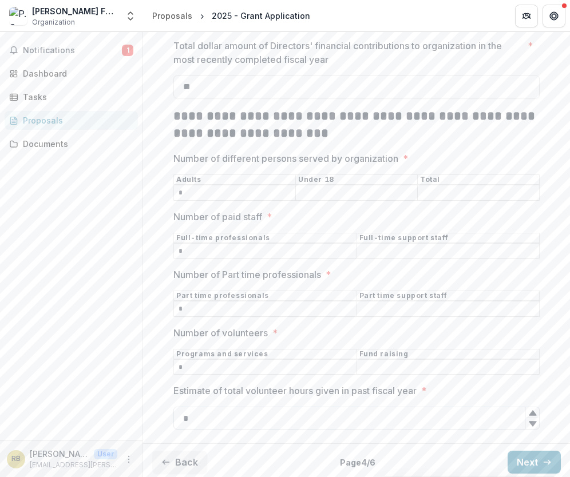
click at [206, 410] on input "*" at bounding box center [356, 418] width 366 height 23
click at [192, 364] on input "*" at bounding box center [265, 368] width 183 height 14
click at [189, 309] on input "*" at bounding box center [265, 310] width 183 height 14
click at [190, 246] on input "*" at bounding box center [265, 251] width 183 height 14
click at [188, 192] on input "*" at bounding box center [234, 194] width 121 height 14
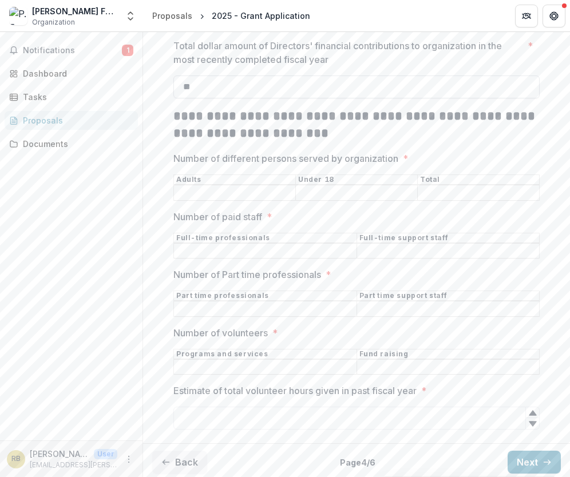
click at [199, 89] on input "**" at bounding box center [356, 87] width 366 height 23
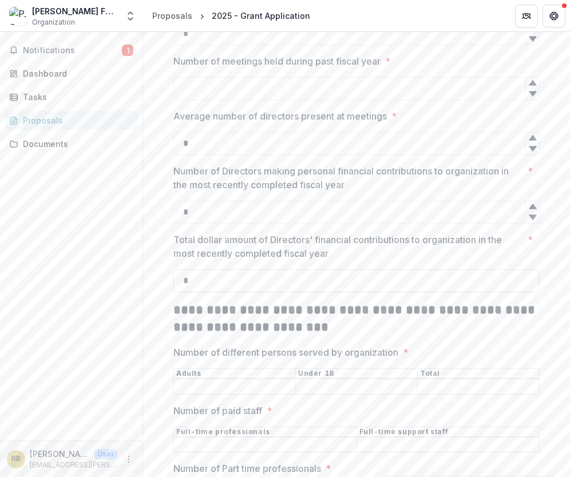
scroll to position [230, 0]
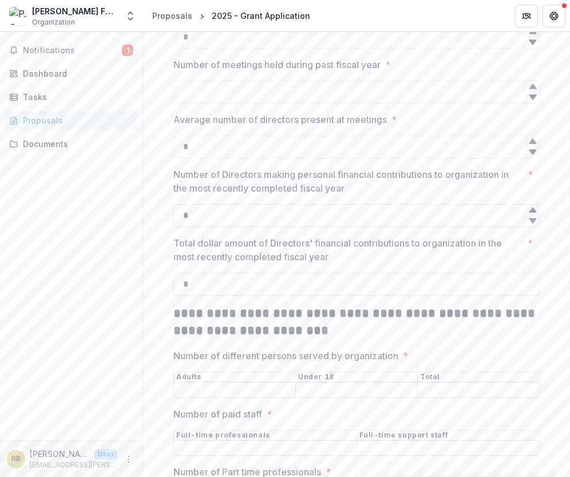
type input "**"
click at [199, 208] on input "*" at bounding box center [356, 215] width 366 height 23
click at [232, 140] on input "*" at bounding box center [356, 147] width 366 height 23
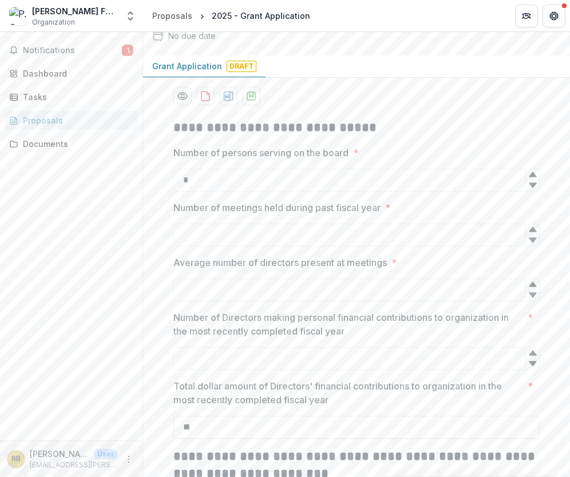
scroll to position [84, 0]
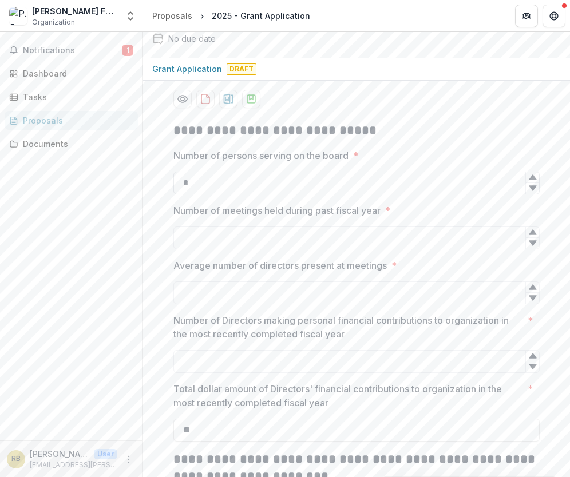
click at [207, 177] on input "*" at bounding box center [356, 183] width 366 height 23
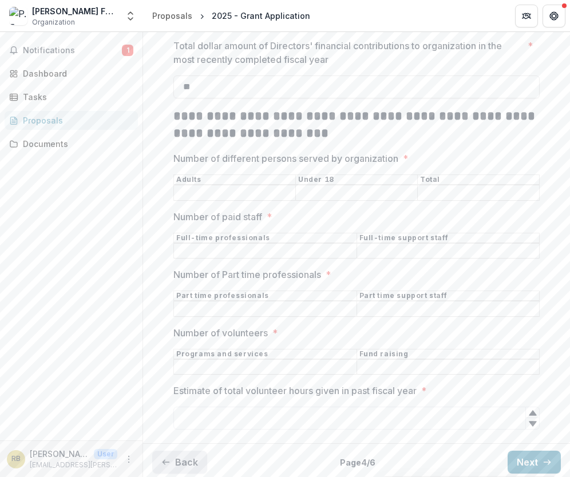
click at [173, 461] on button "Back" at bounding box center [179, 462] width 55 height 23
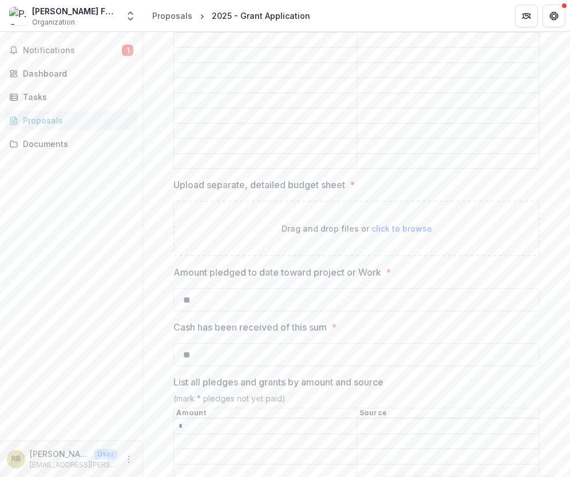
click at [214, 420] on input "*" at bounding box center [265, 427] width 183 height 14
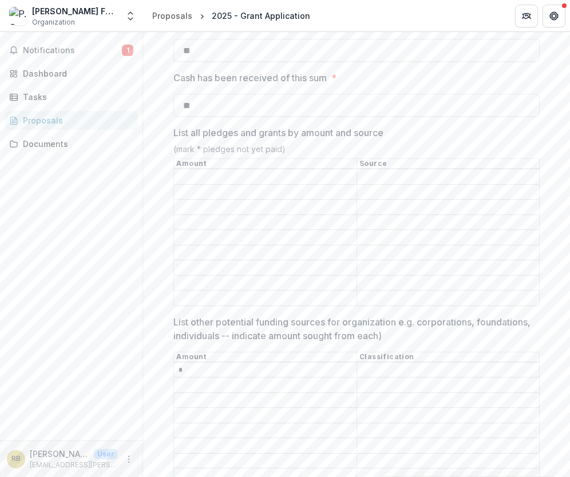
scroll to position [977, 0]
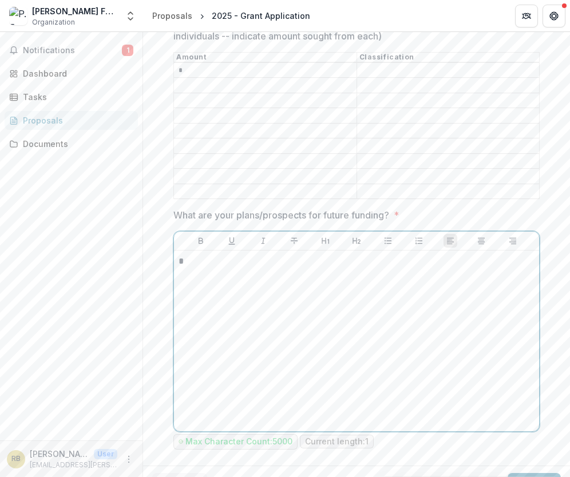
click at [187, 255] on p "*" at bounding box center [357, 261] width 356 height 13
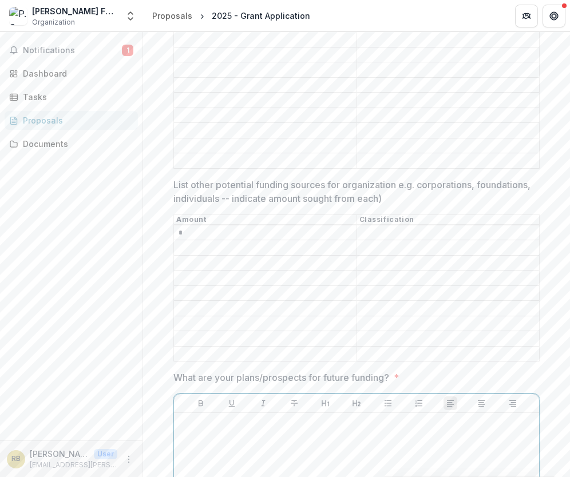
scroll to position [806, 0]
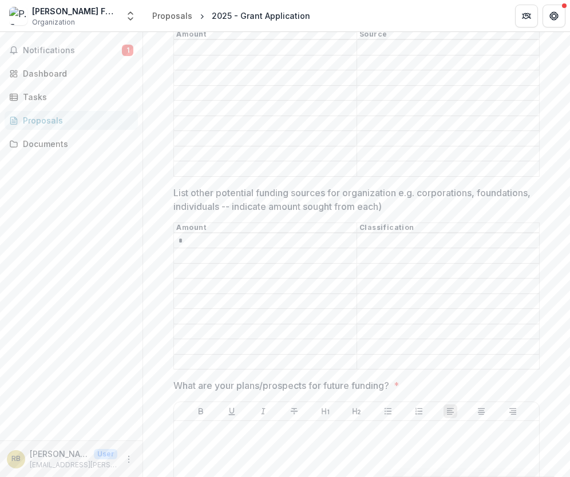
click at [189, 234] on input "*" at bounding box center [265, 241] width 183 height 14
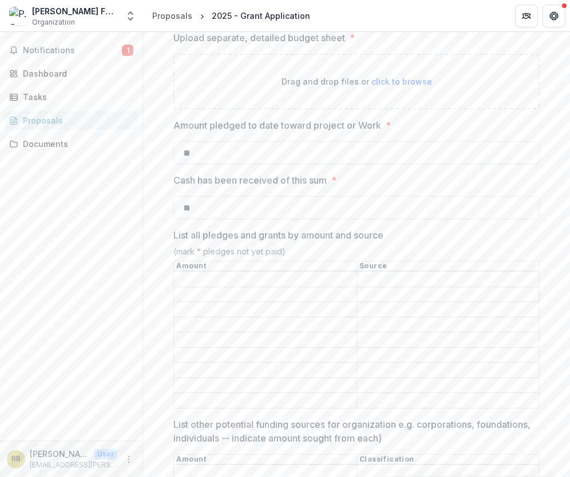
scroll to position [563, 0]
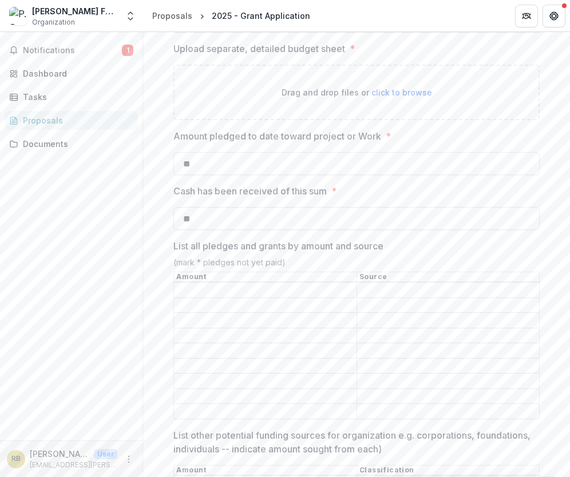
click at [196, 210] on input "**" at bounding box center [356, 218] width 366 height 23
type input "**"
click at [202, 154] on input "**" at bounding box center [356, 163] width 366 height 23
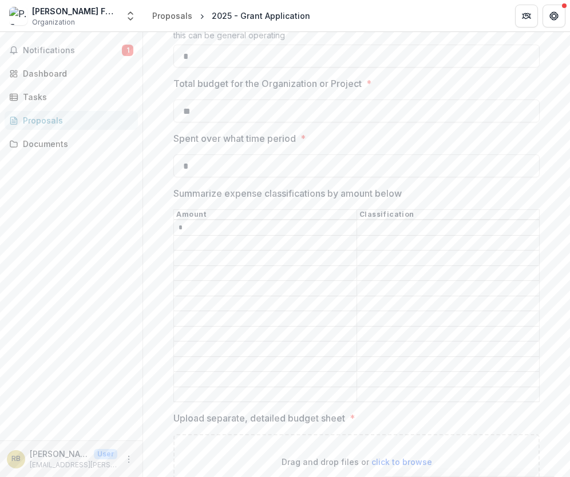
scroll to position [193, 0]
type input "**"
click at [183, 227] on input "*" at bounding box center [265, 229] width 183 height 14
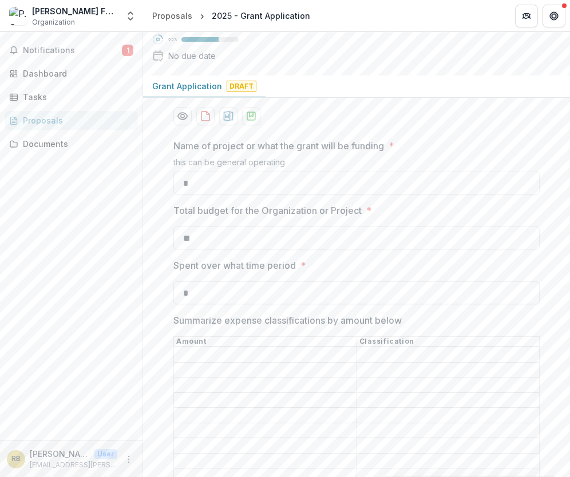
scroll to position [64, 0]
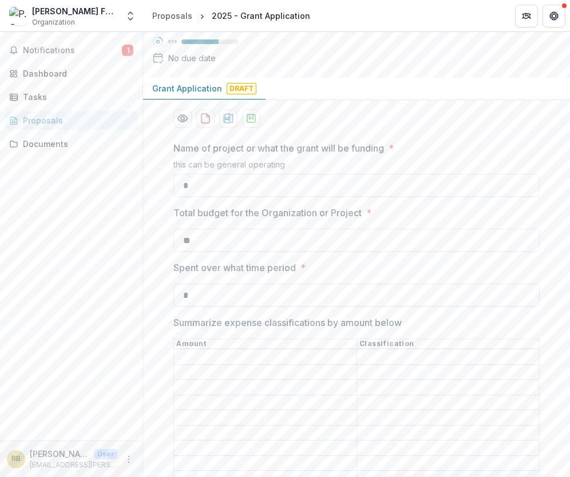
click at [192, 298] on input "*" at bounding box center [356, 295] width 366 height 23
click at [198, 242] on input "**" at bounding box center [356, 240] width 366 height 23
type input "**"
click at [210, 191] on input "*" at bounding box center [356, 185] width 366 height 23
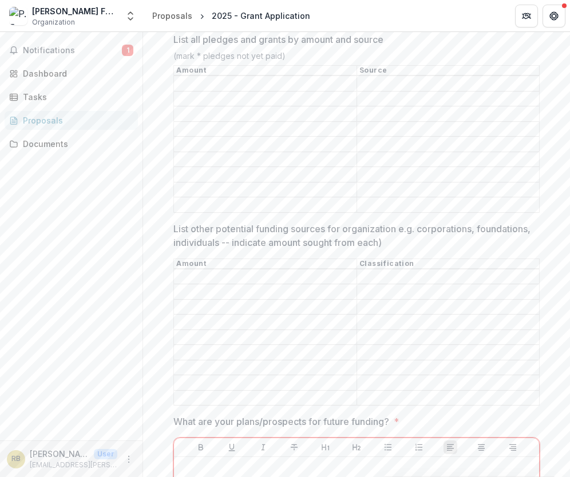
scroll to position [989, 0]
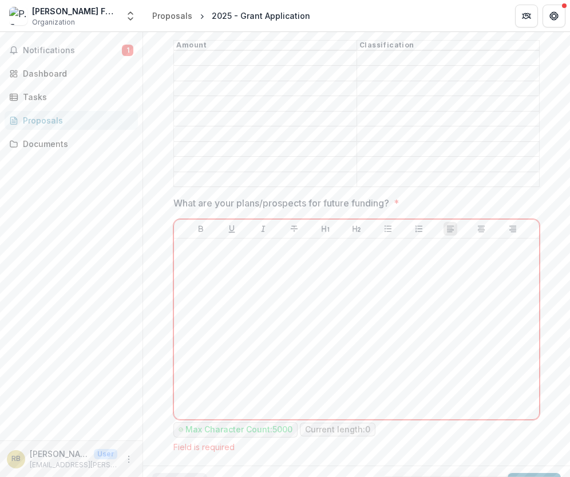
click at [176, 473] on button "Back" at bounding box center [179, 484] width 55 height 23
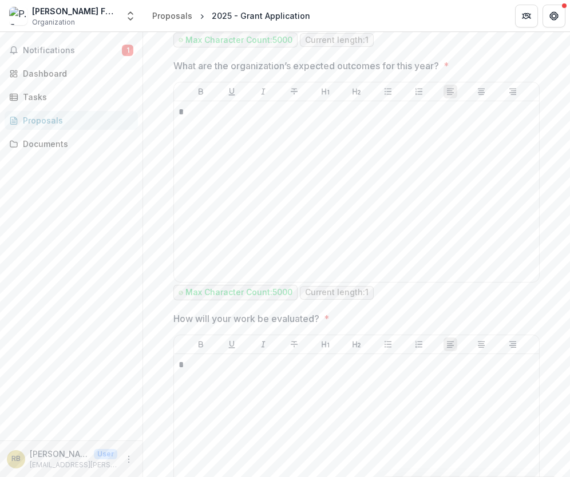
scroll to position [1118, 0]
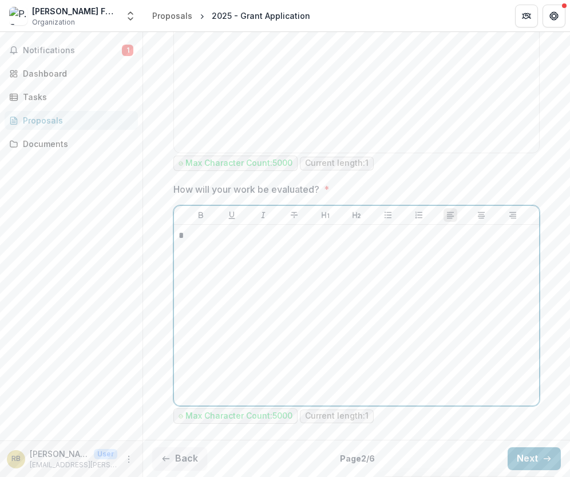
click at [191, 242] on div "*" at bounding box center [357, 316] width 356 height 172
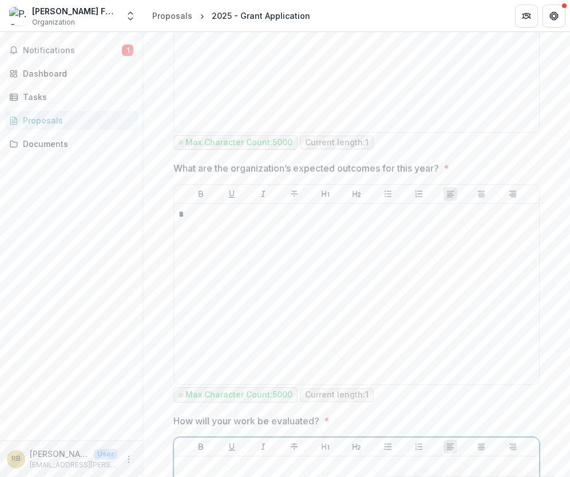
scroll to position [885, 0]
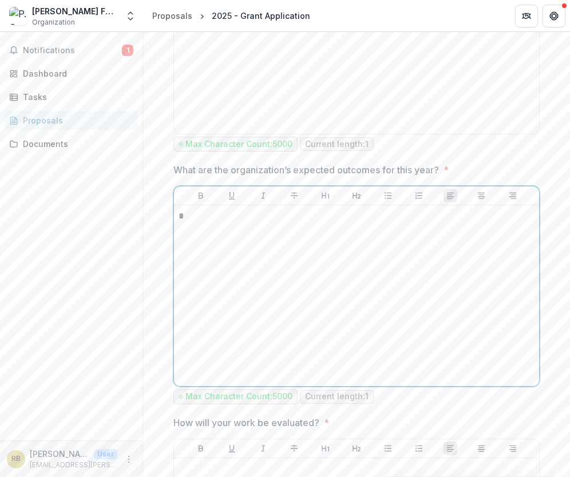
click at [199, 216] on p "*" at bounding box center [357, 216] width 356 height 13
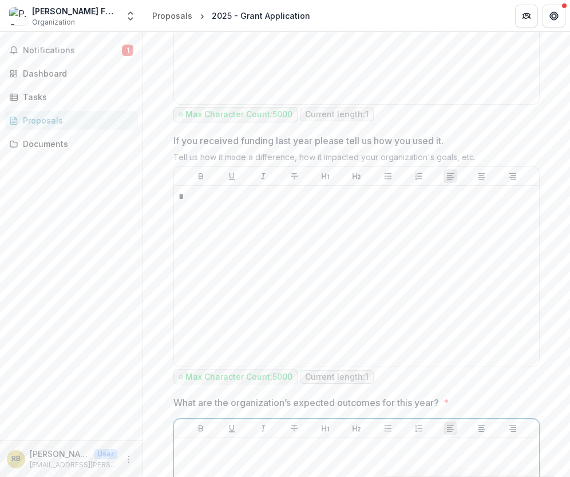
scroll to position [627, 0]
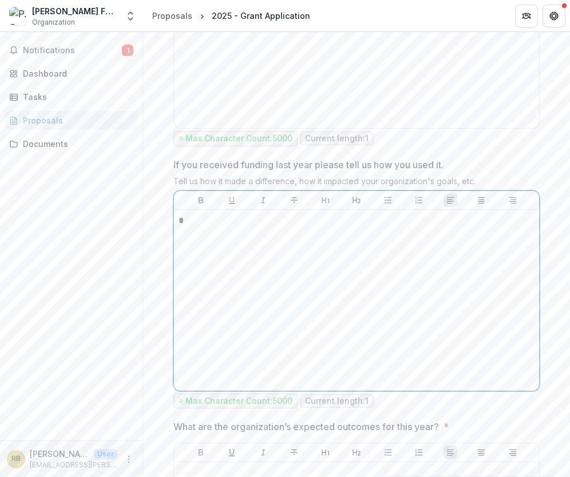
click at [186, 244] on div "*" at bounding box center [357, 301] width 356 height 172
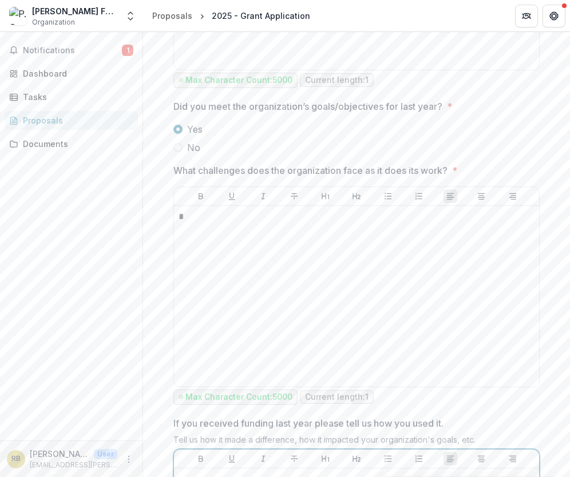
scroll to position [368, 0]
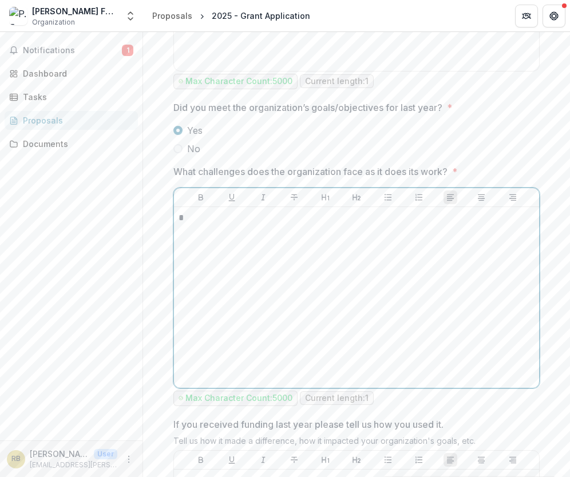
click at [174, 248] on div "*" at bounding box center [356, 297] width 365 height 181
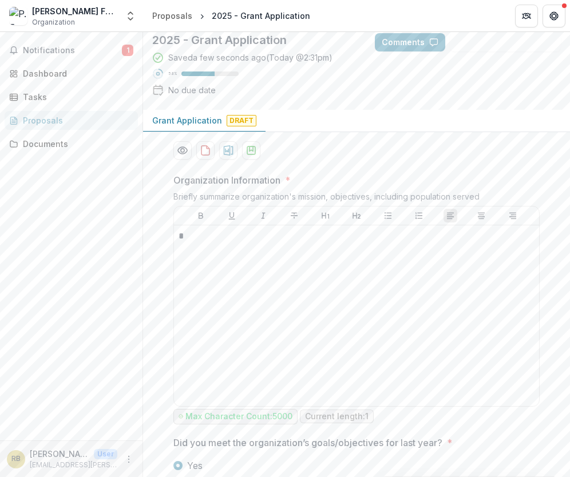
scroll to position [31, 0]
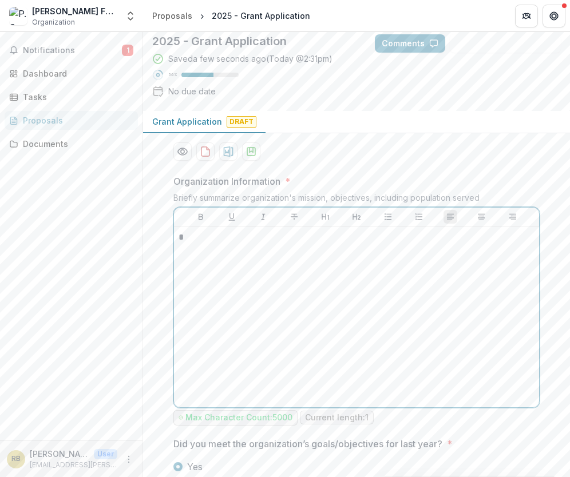
click at [190, 246] on div "*" at bounding box center [357, 317] width 356 height 172
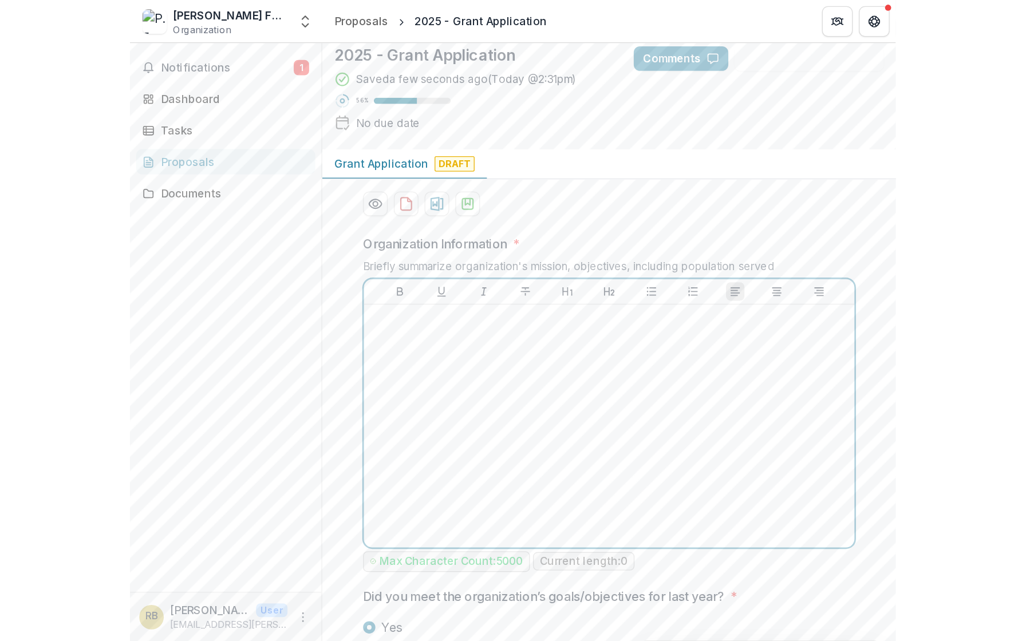
scroll to position [0, 0]
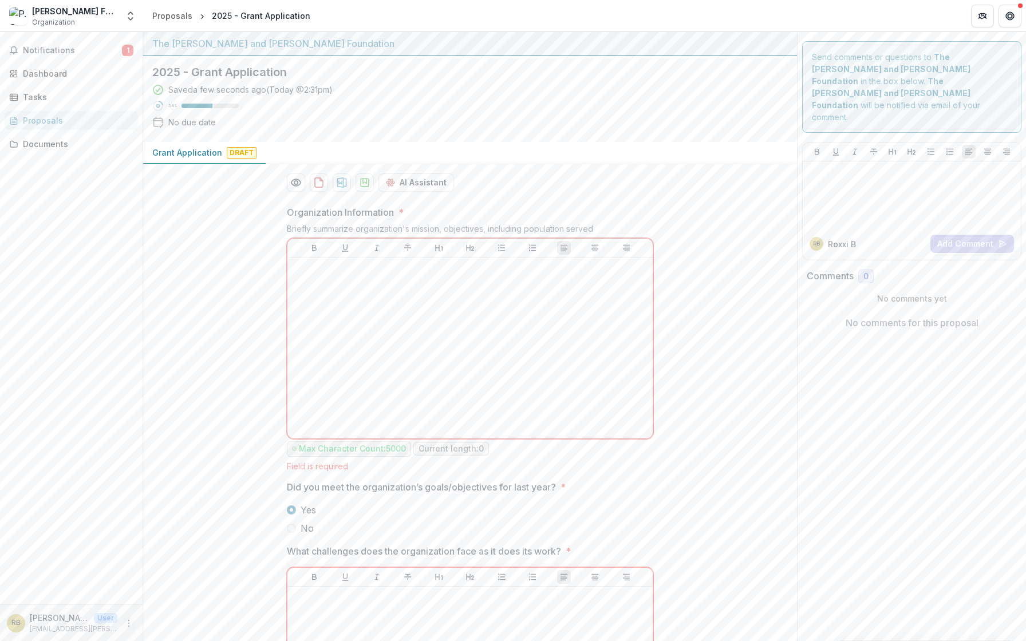
click at [130, 625] on icon "More" at bounding box center [128, 623] width 9 height 9
click at [177, 628] on div "Help Center Settings Logout" at bounding box center [204, 599] width 128 height 62
click at [177, 624] on button "Logout" at bounding box center [204, 618] width 123 height 19
